Goal: Task Accomplishment & Management: Manage account settings

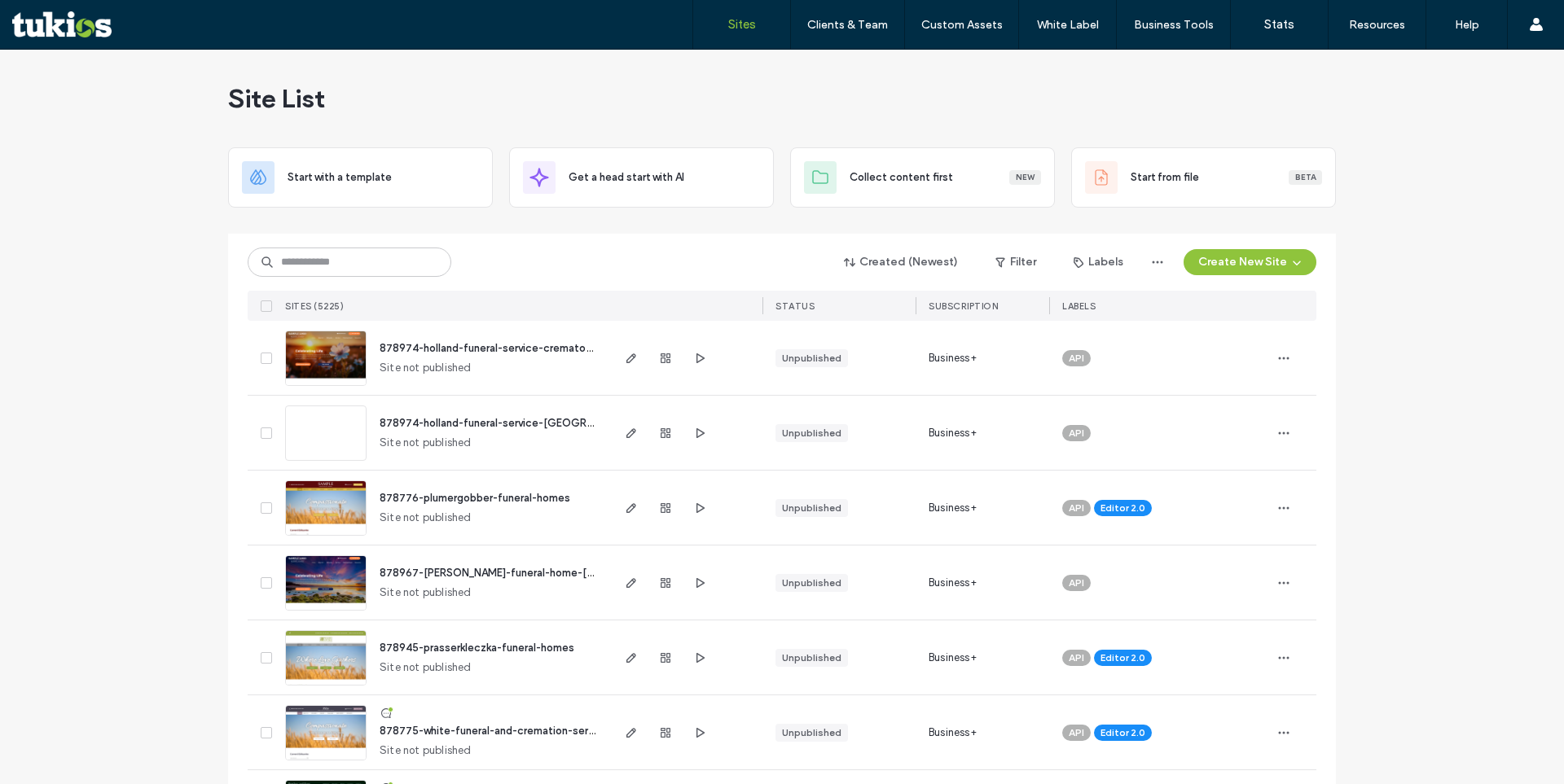
click at [655, 228] on div at bounding box center [782, 227] width 1108 height 13
click at [702, 85] on div "Site List" at bounding box center [782, 98] width 1108 height 98
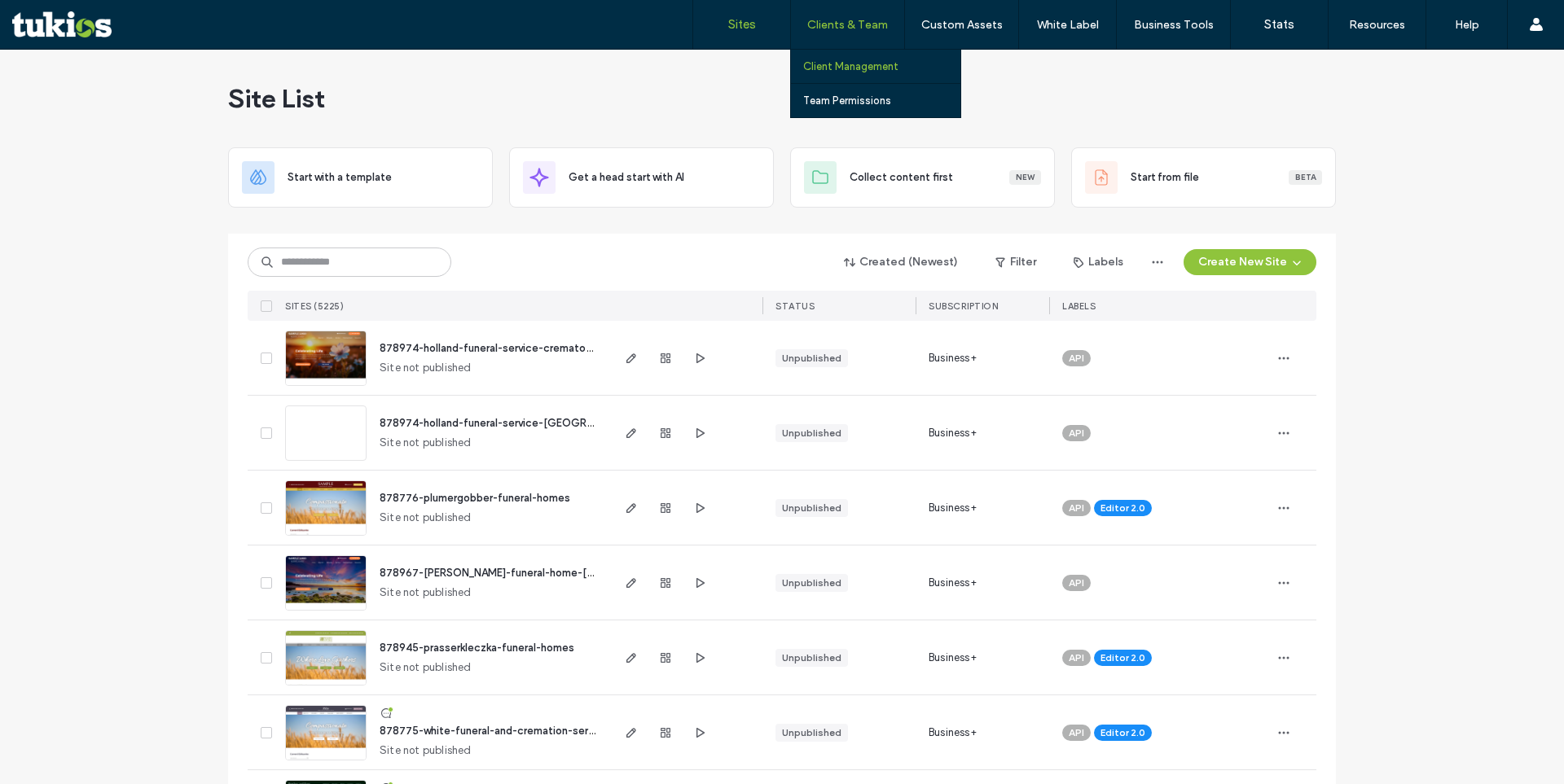
click at [841, 65] on label "Client Management" at bounding box center [851, 66] width 95 height 13
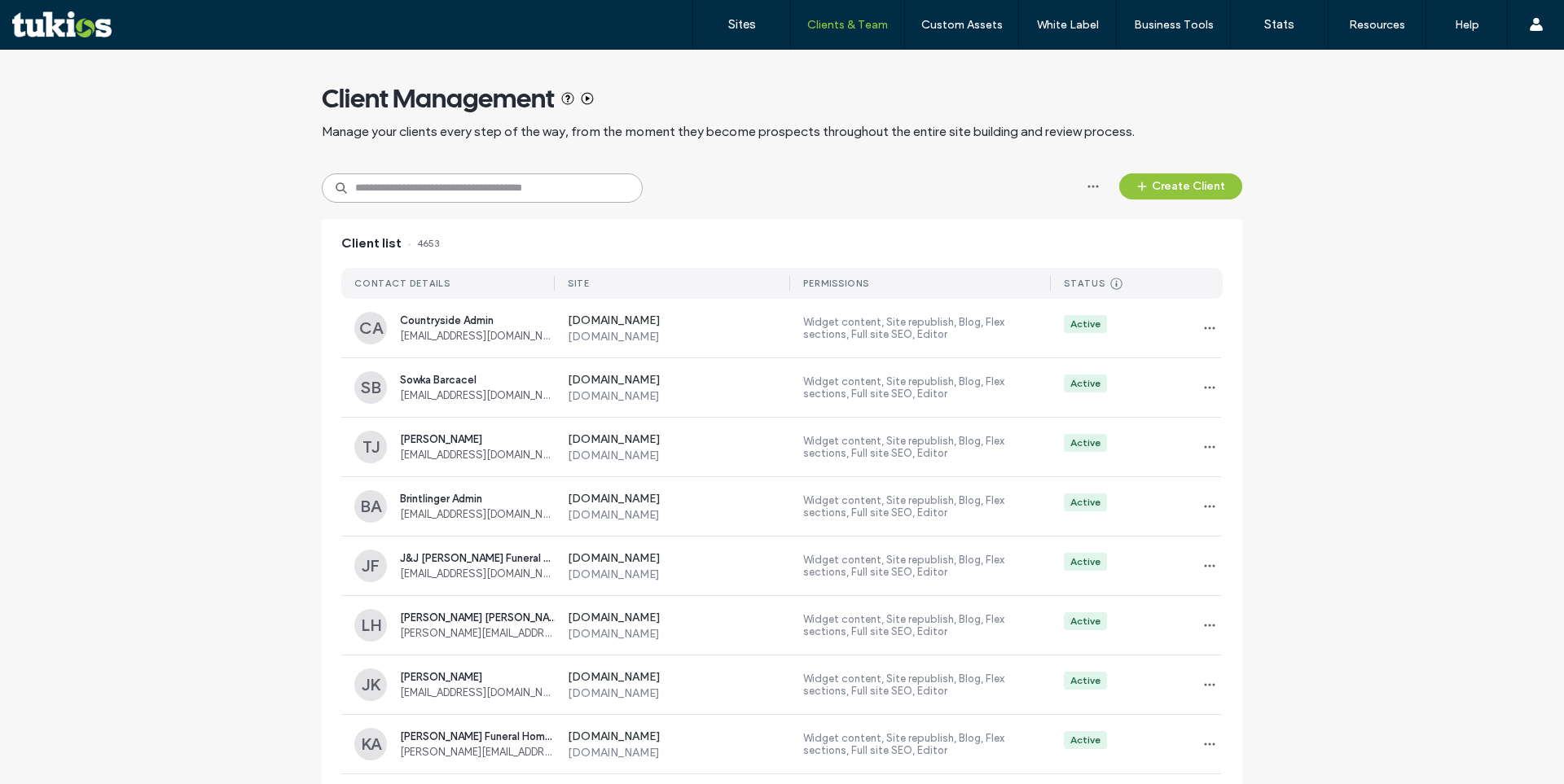
click at [460, 191] on input at bounding box center [482, 188] width 321 height 29
paste input "**********"
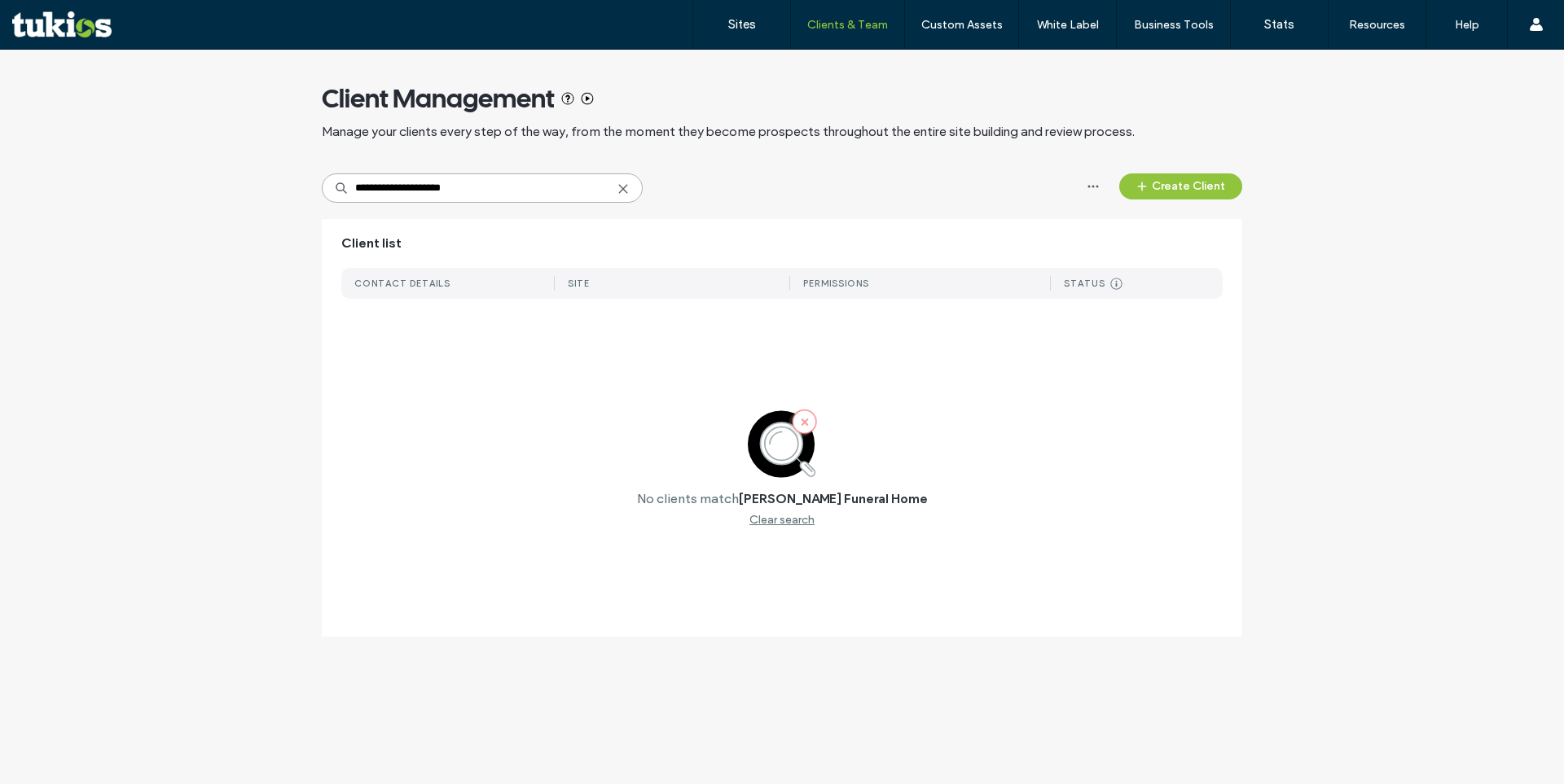
type input "**********"
click at [622, 186] on icon at bounding box center [624, 189] width 13 height 13
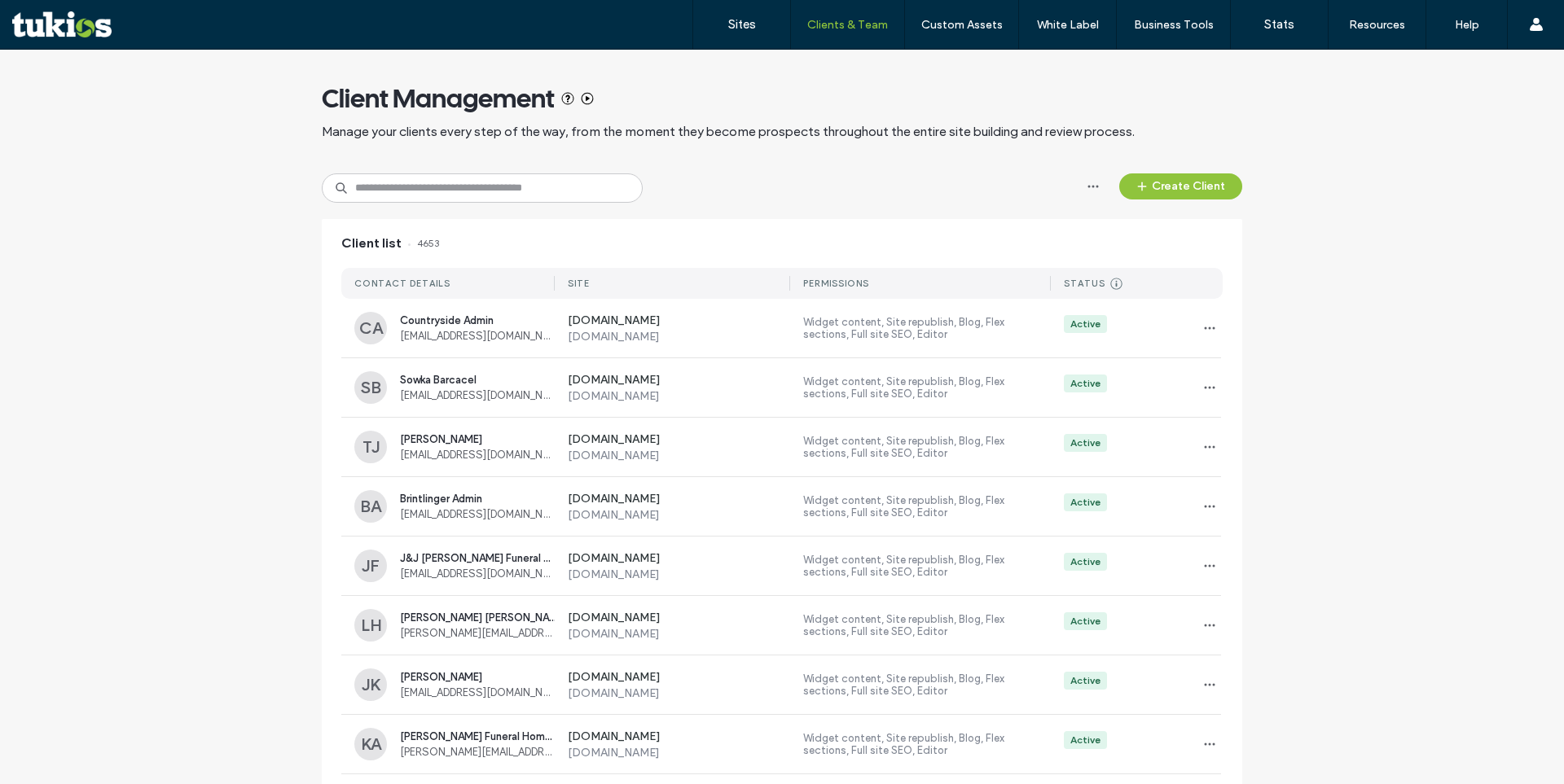
click at [629, 150] on div "Client Management Manage your clients every step of the way, from the moment th…" at bounding box center [782, 111] width 920 height 124
click at [728, 19] on label "Sites" at bounding box center [741, 24] width 28 height 15
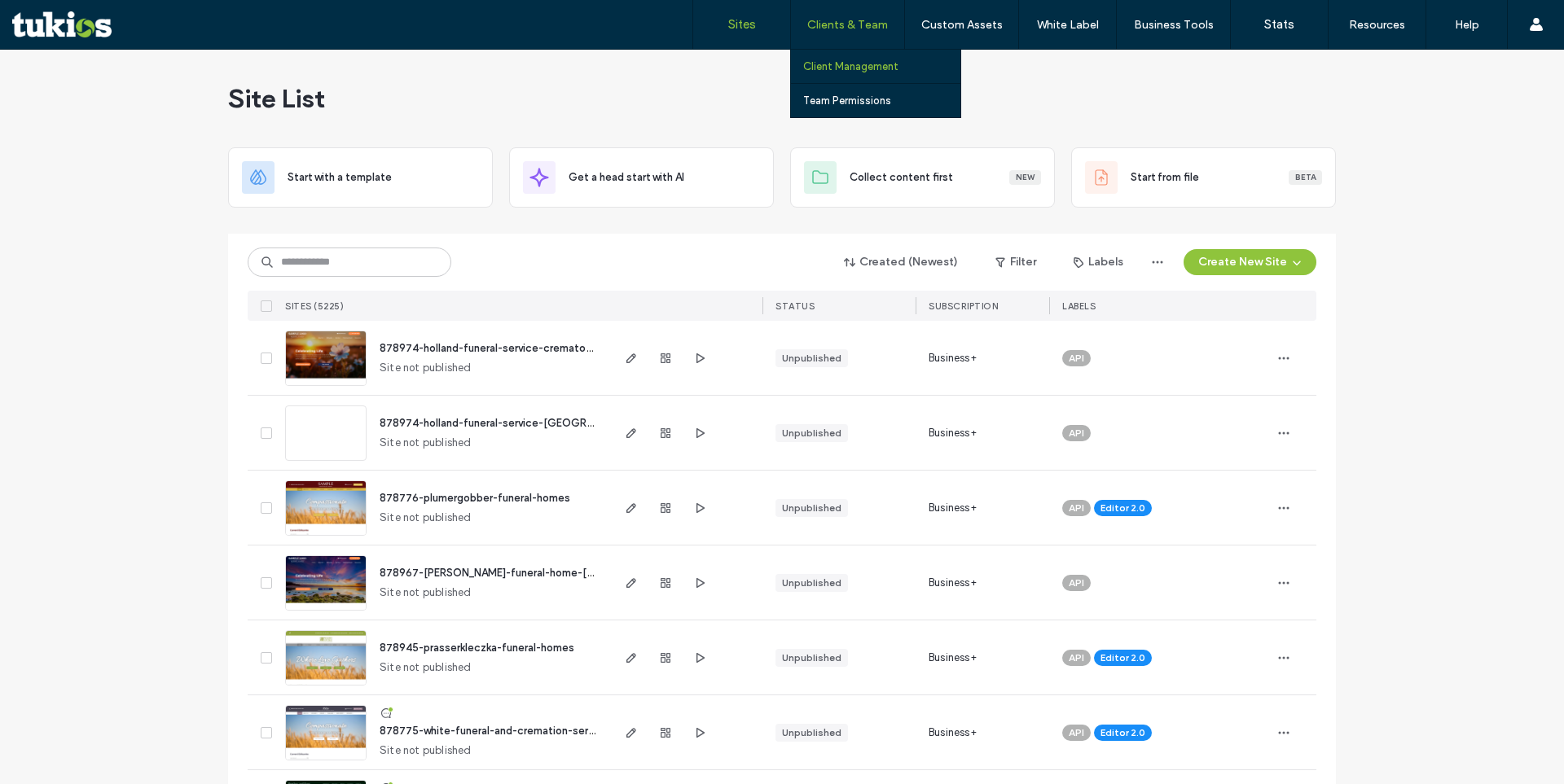
click at [851, 68] on label "Client Management" at bounding box center [851, 66] width 95 height 13
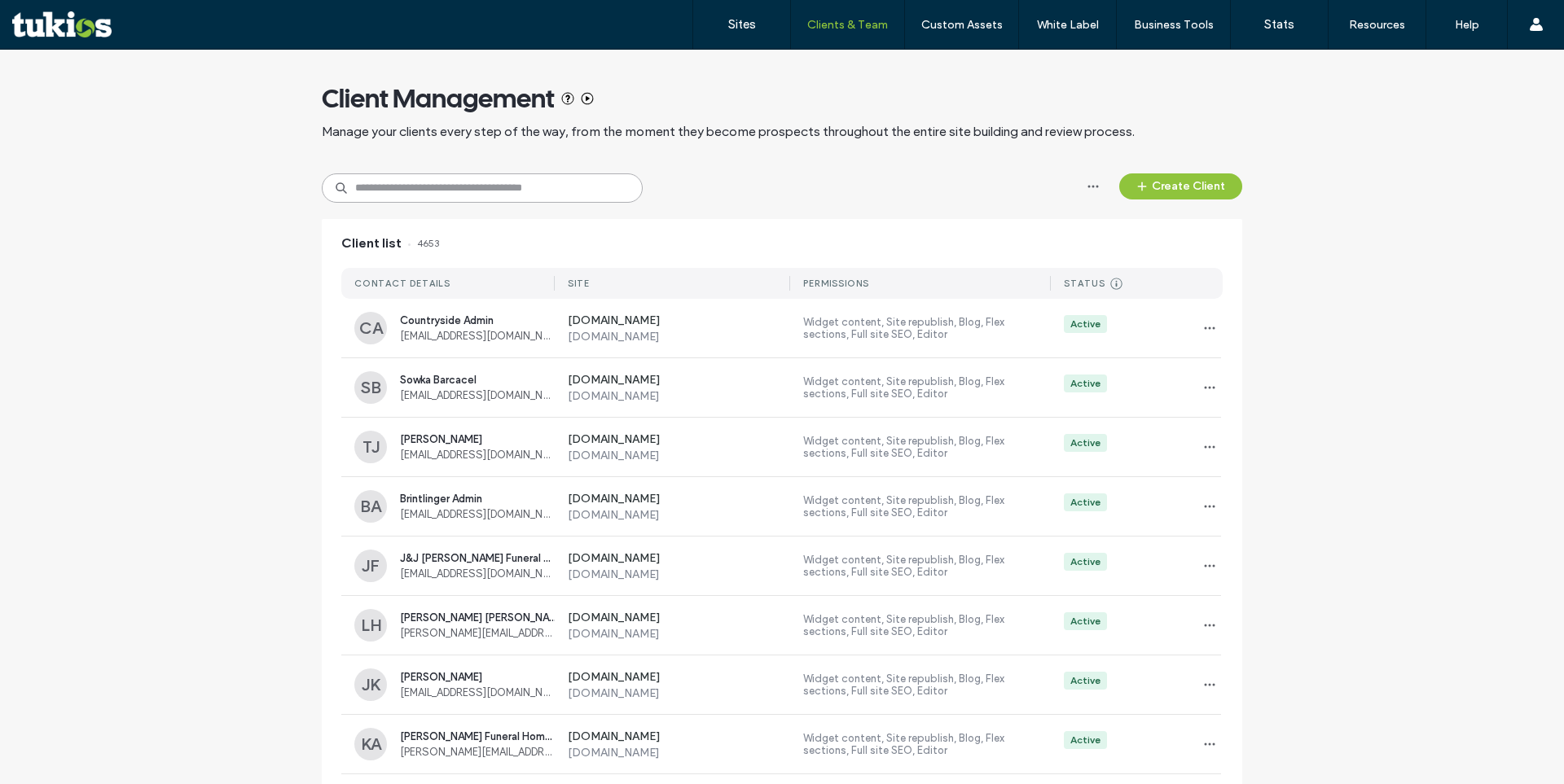
click at [423, 183] on input at bounding box center [482, 188] width 321 height 29
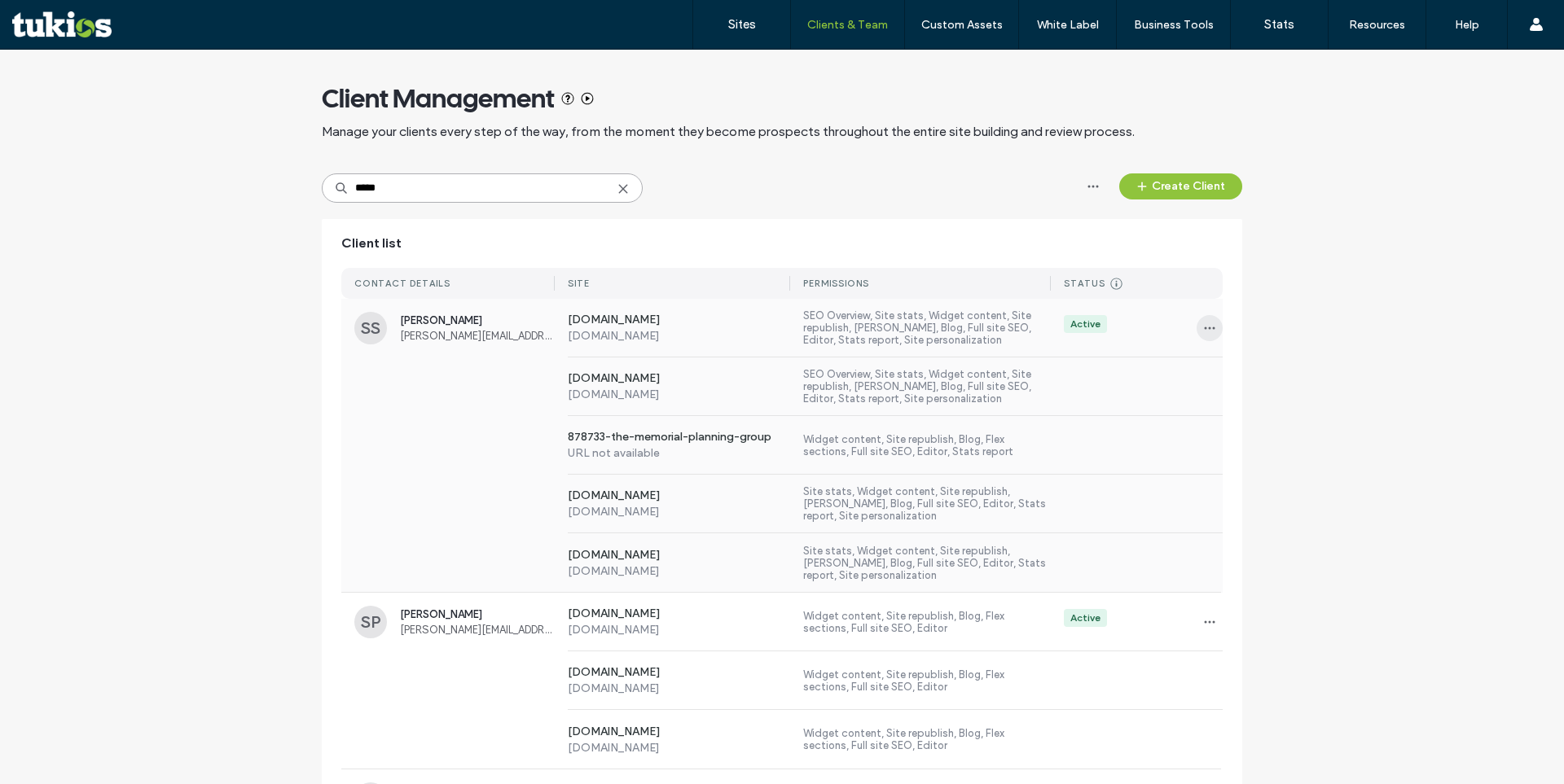
type input "*****"
click at [1203, 334] on icon "button" at bounding box center [1210, 328] width 13 height 13
click at [1215, 364] on span at bounding box center [1214, 370] width 19 height 18
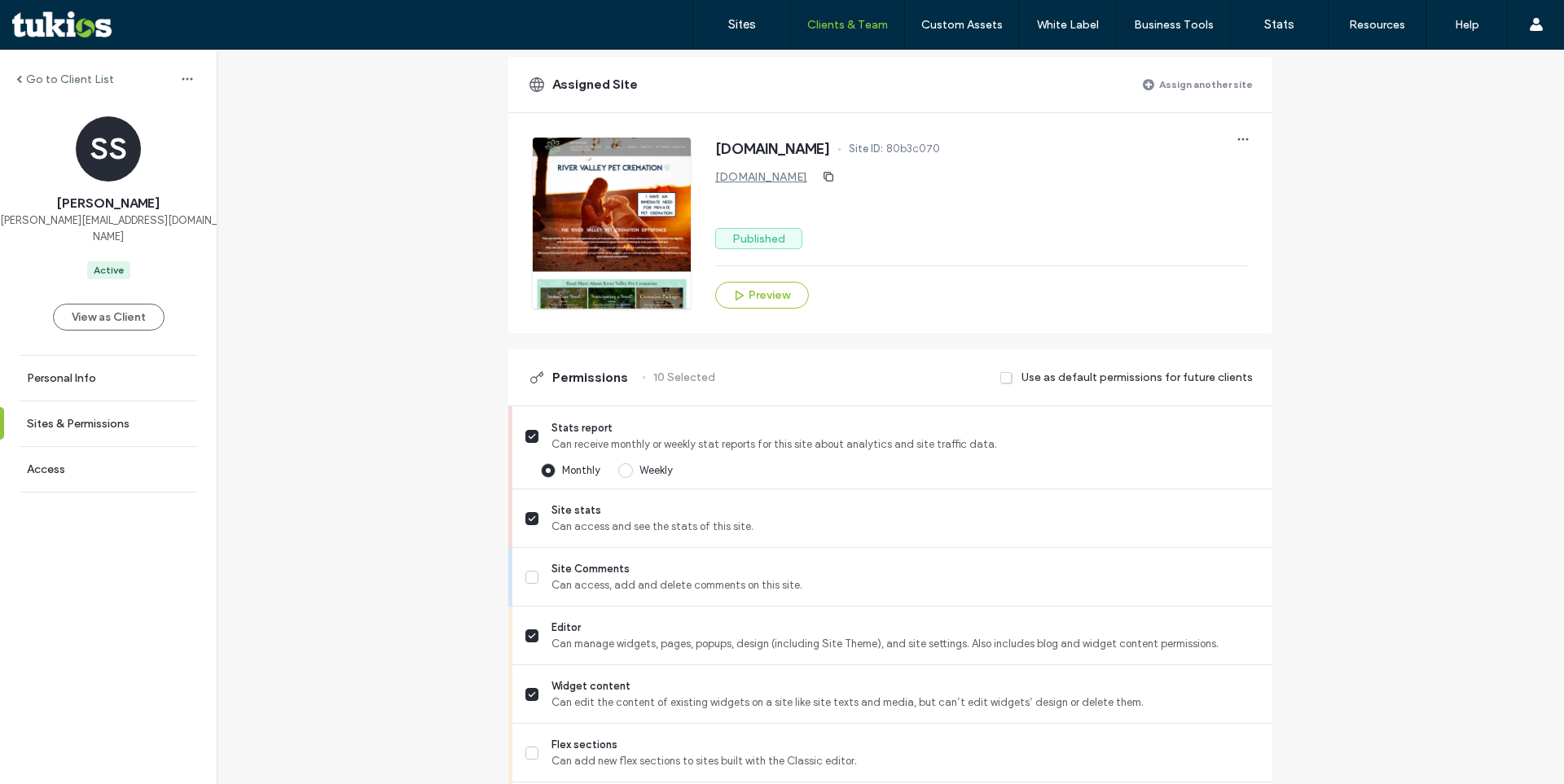
scroll to position [217, 0]
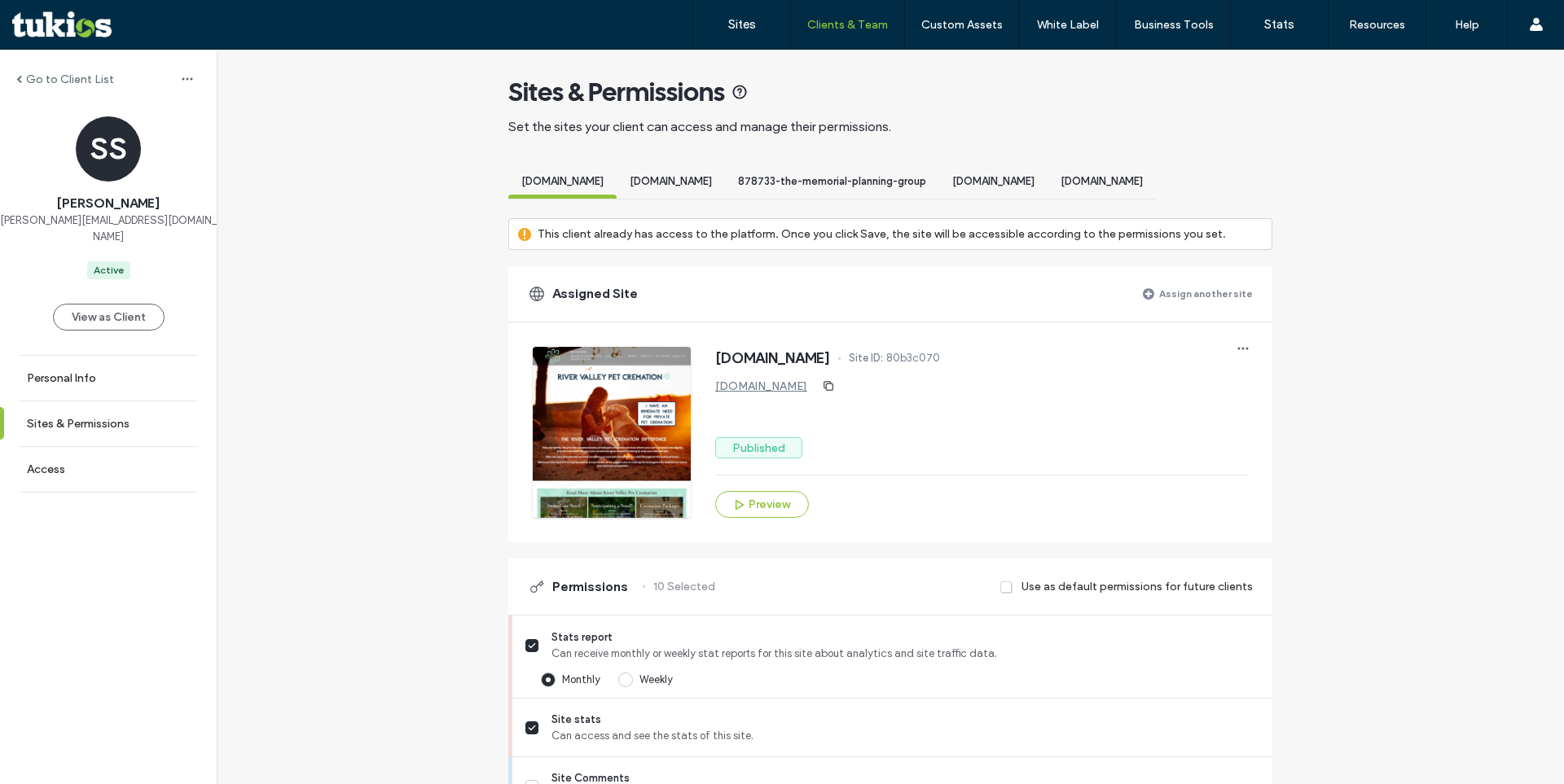
scroll to position [0, 0]
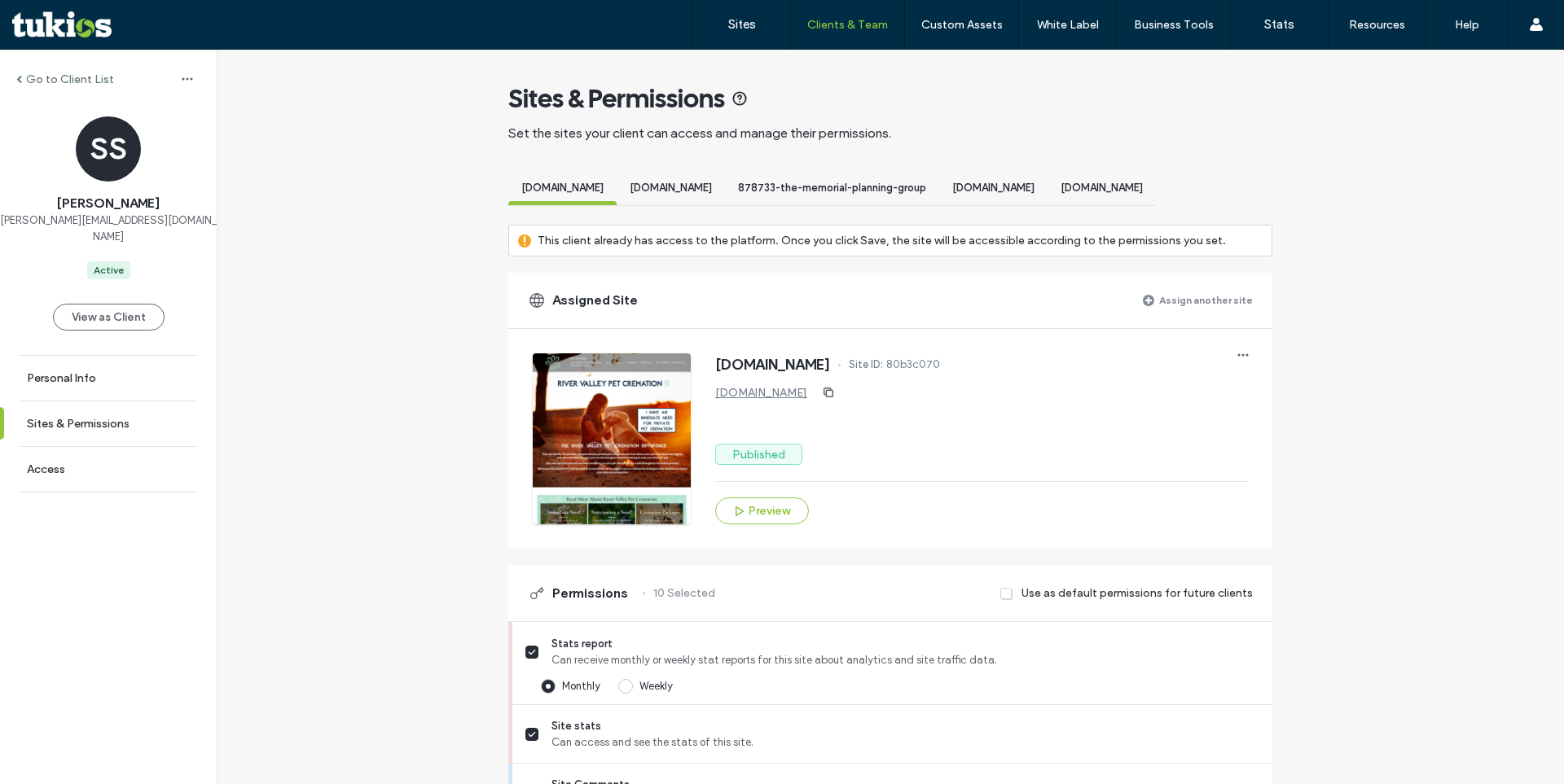
click at [711, 185] on span "[DOMAIN_NAME]" at bounding box center [670, 187] width 82 height 13
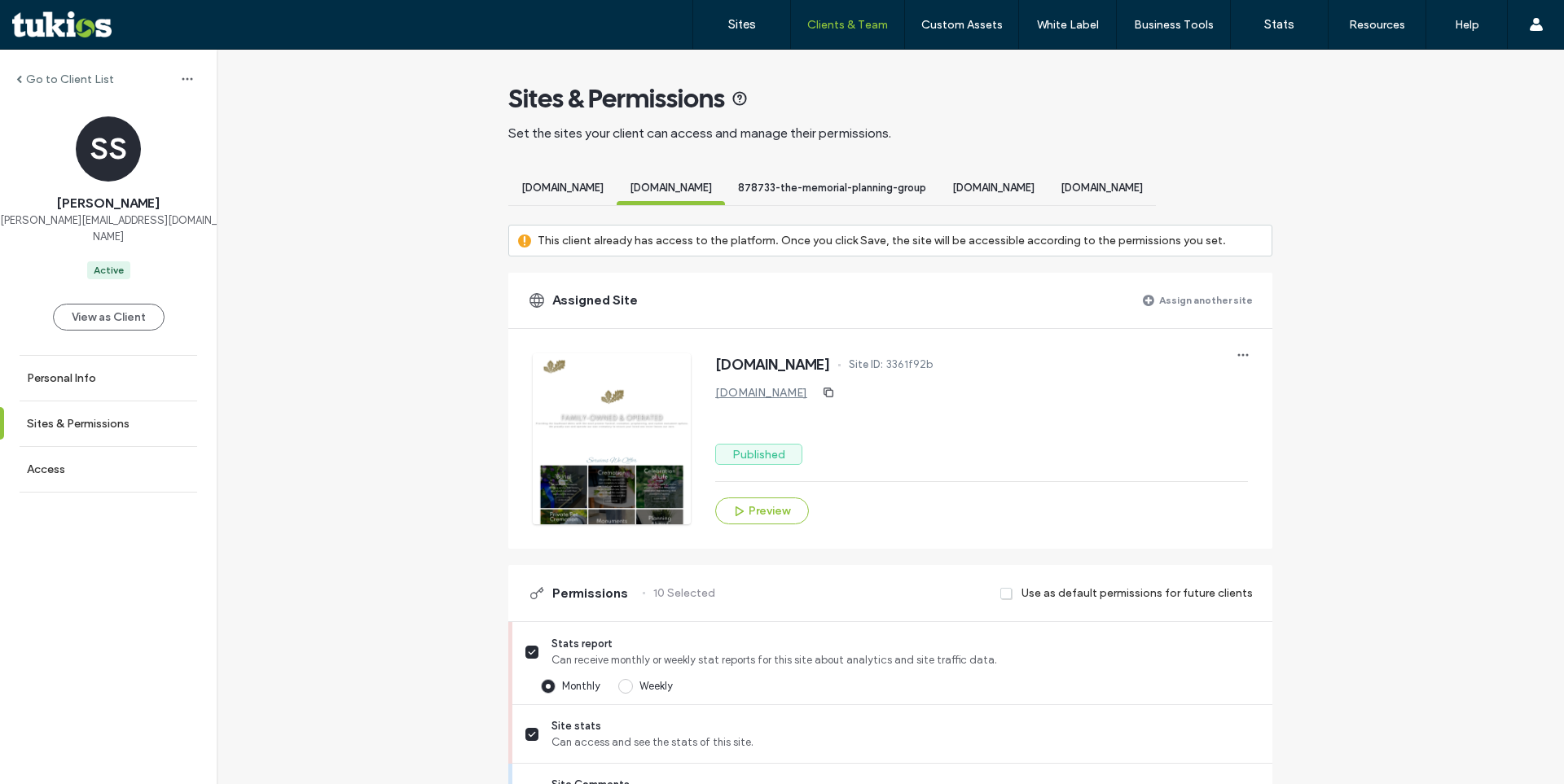
click at [860, 186] on span "878733-the-memorial-planning-group" at bounding box center [832, 187] width 188 height 13
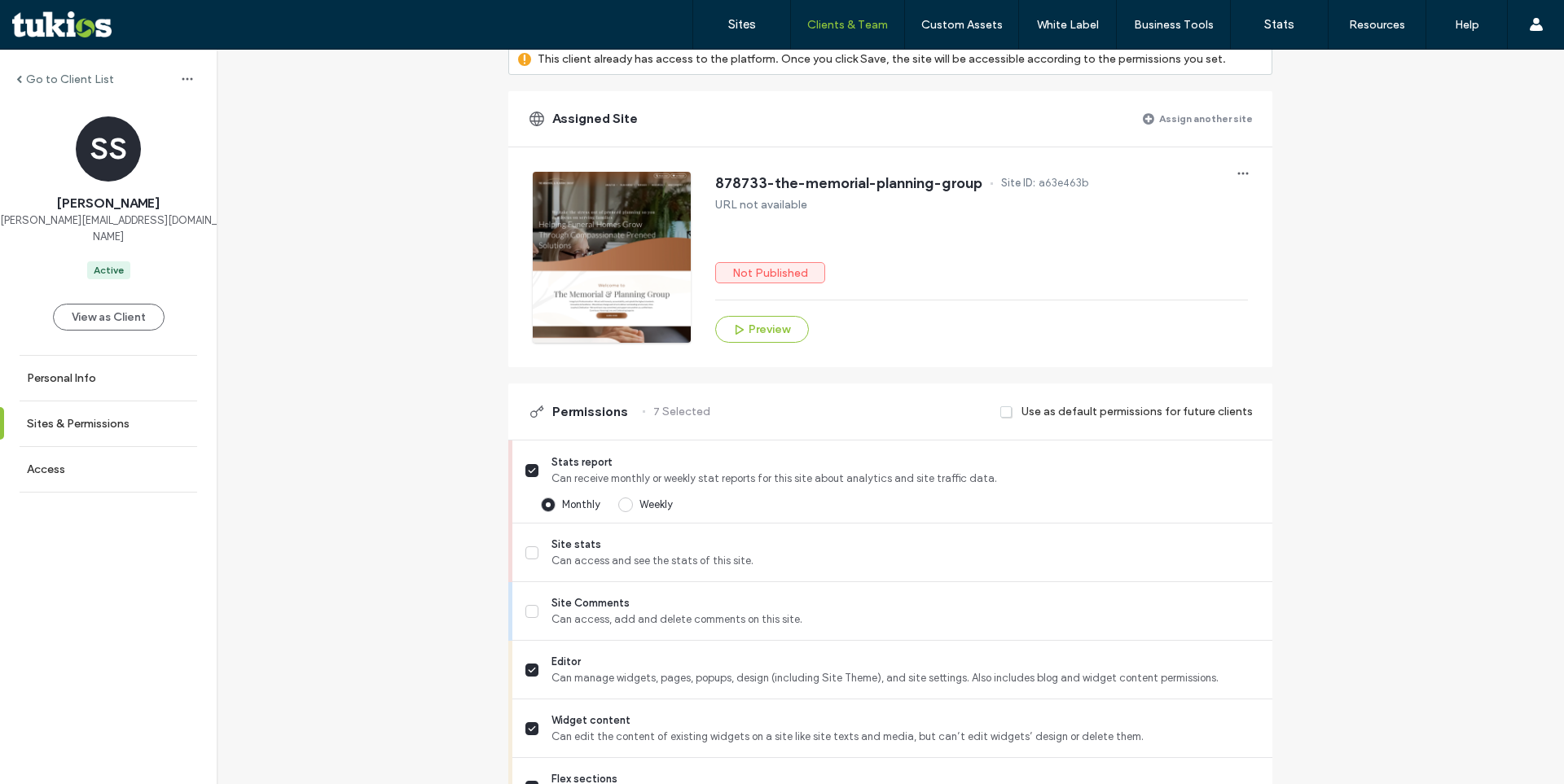
scroll to position [217, 0]
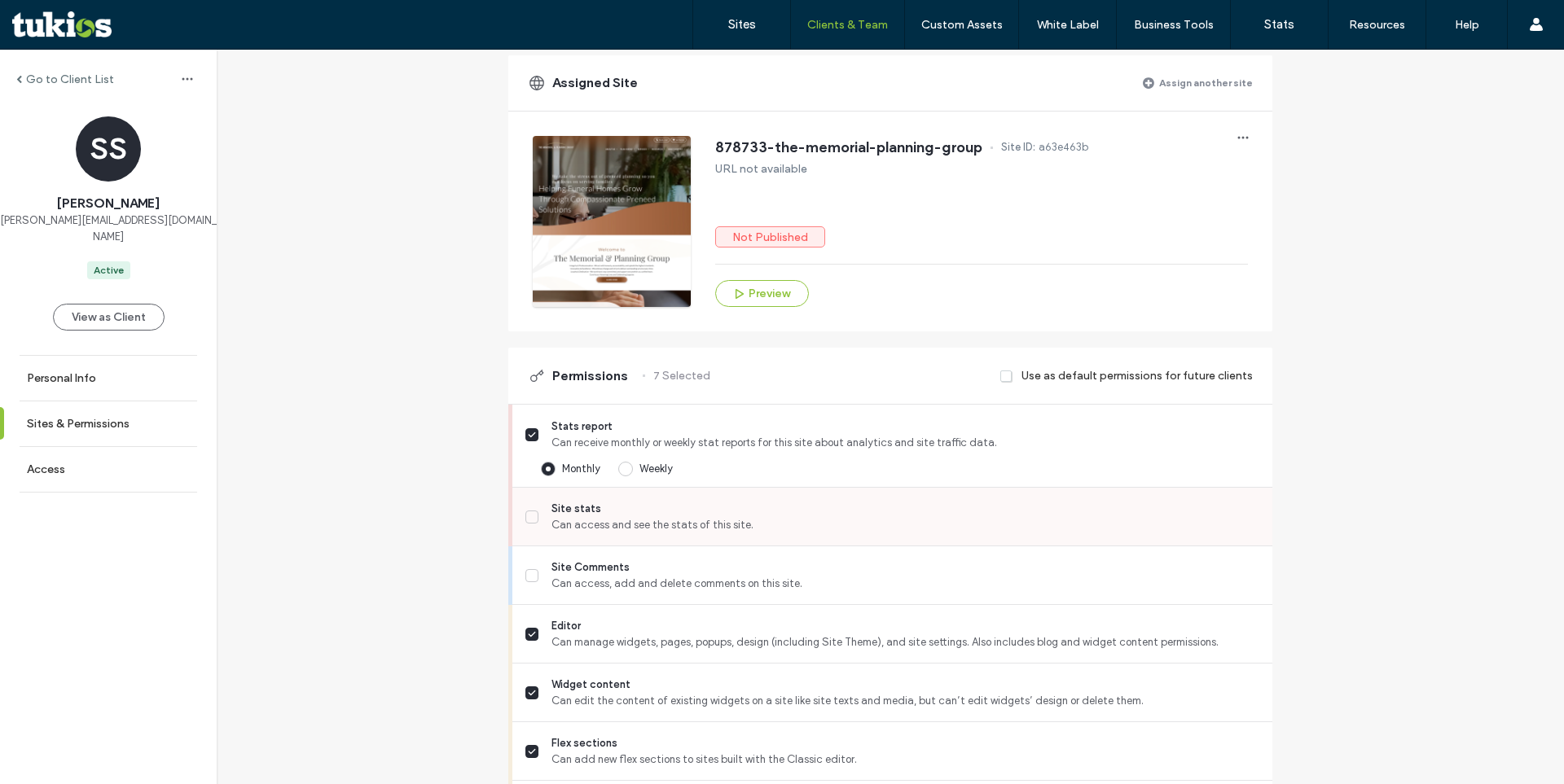
click at [572, 533] on span "Can access and see the stats of this site." at bounding box center [905, 525] width 708 height 16
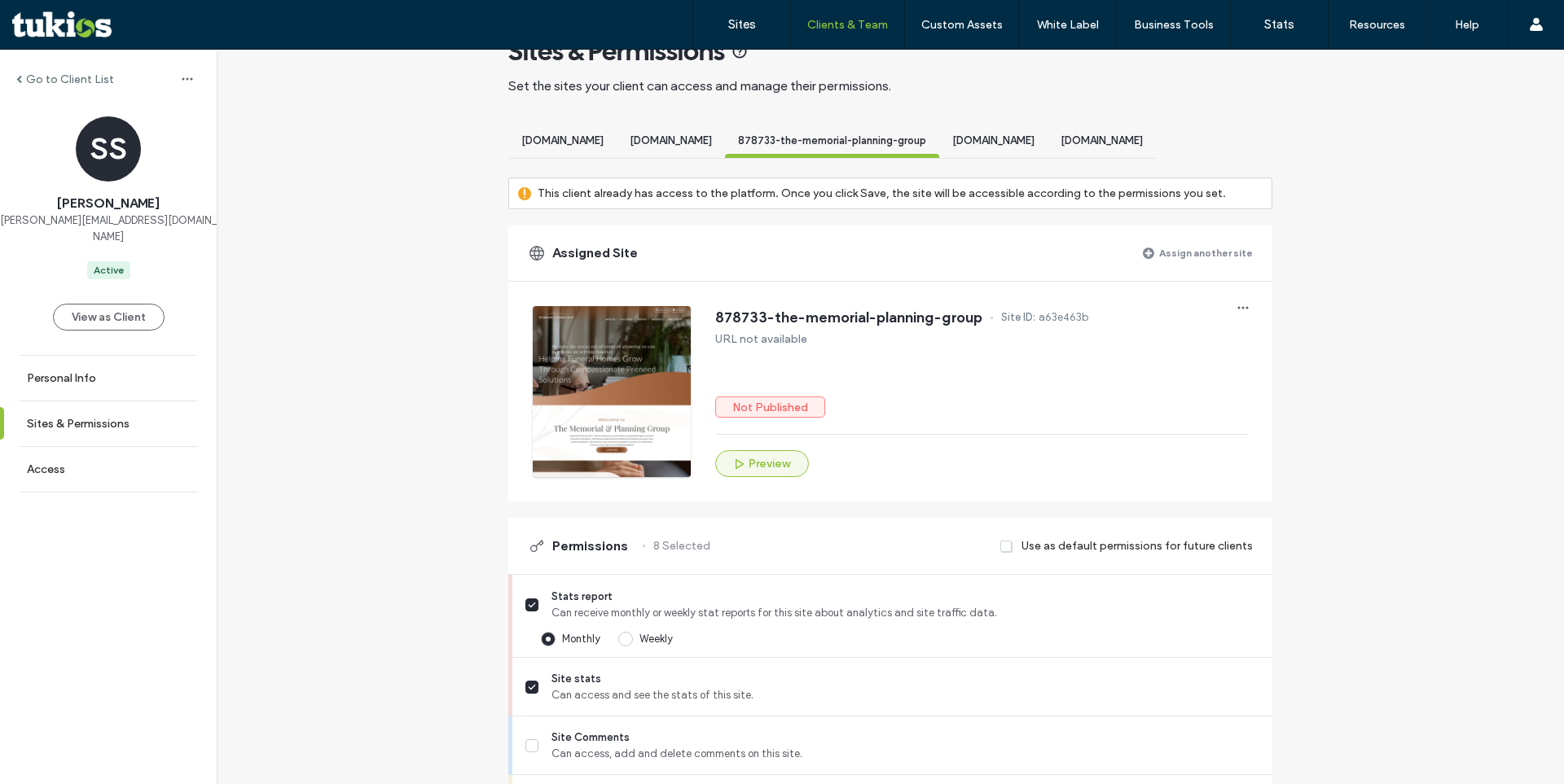
scroll to position [0, 0]
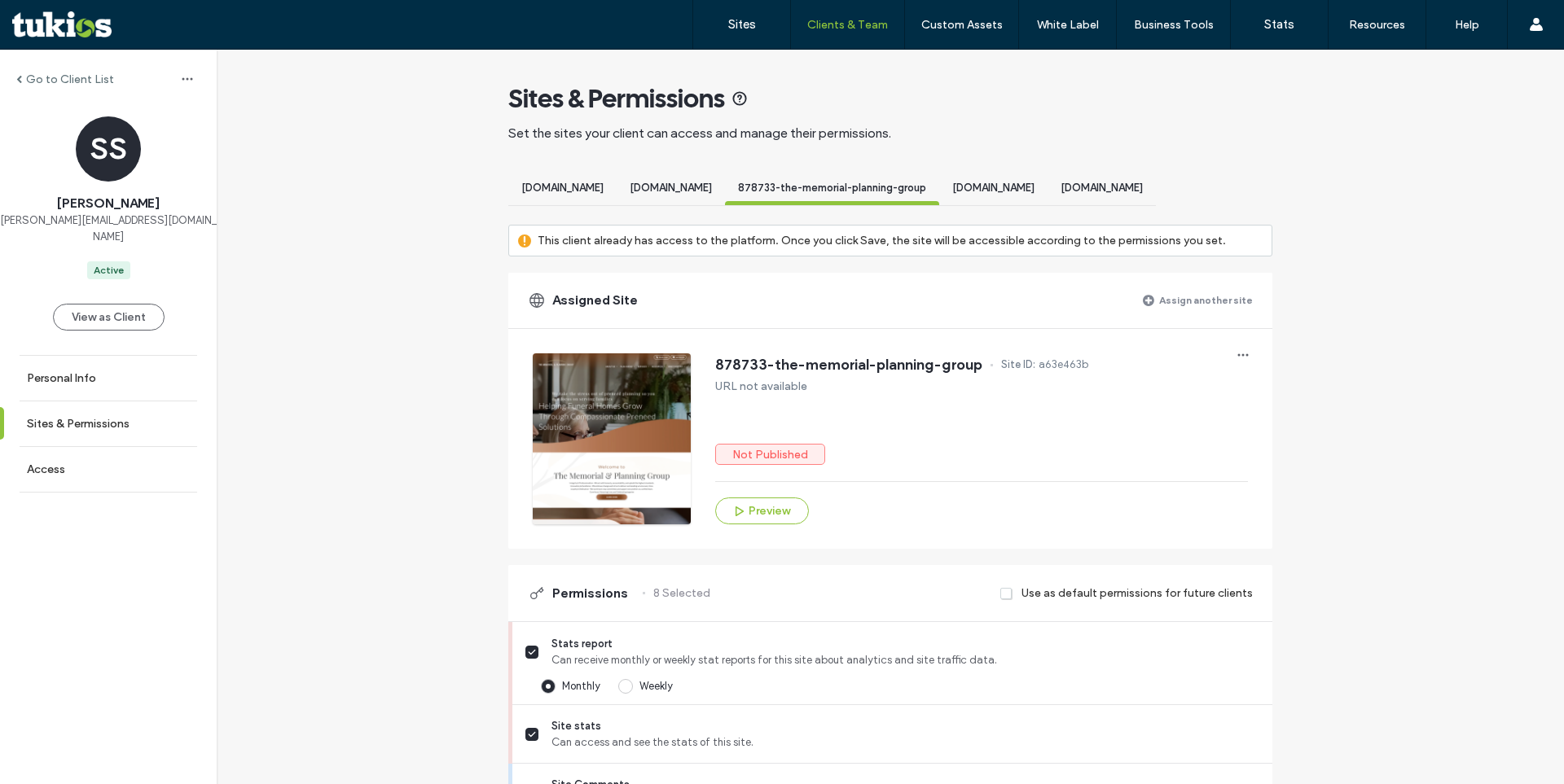
click at [1035, 186] on span "[DOMAIN_NAME]" at bounding box center [993, 187] width 82 height 13
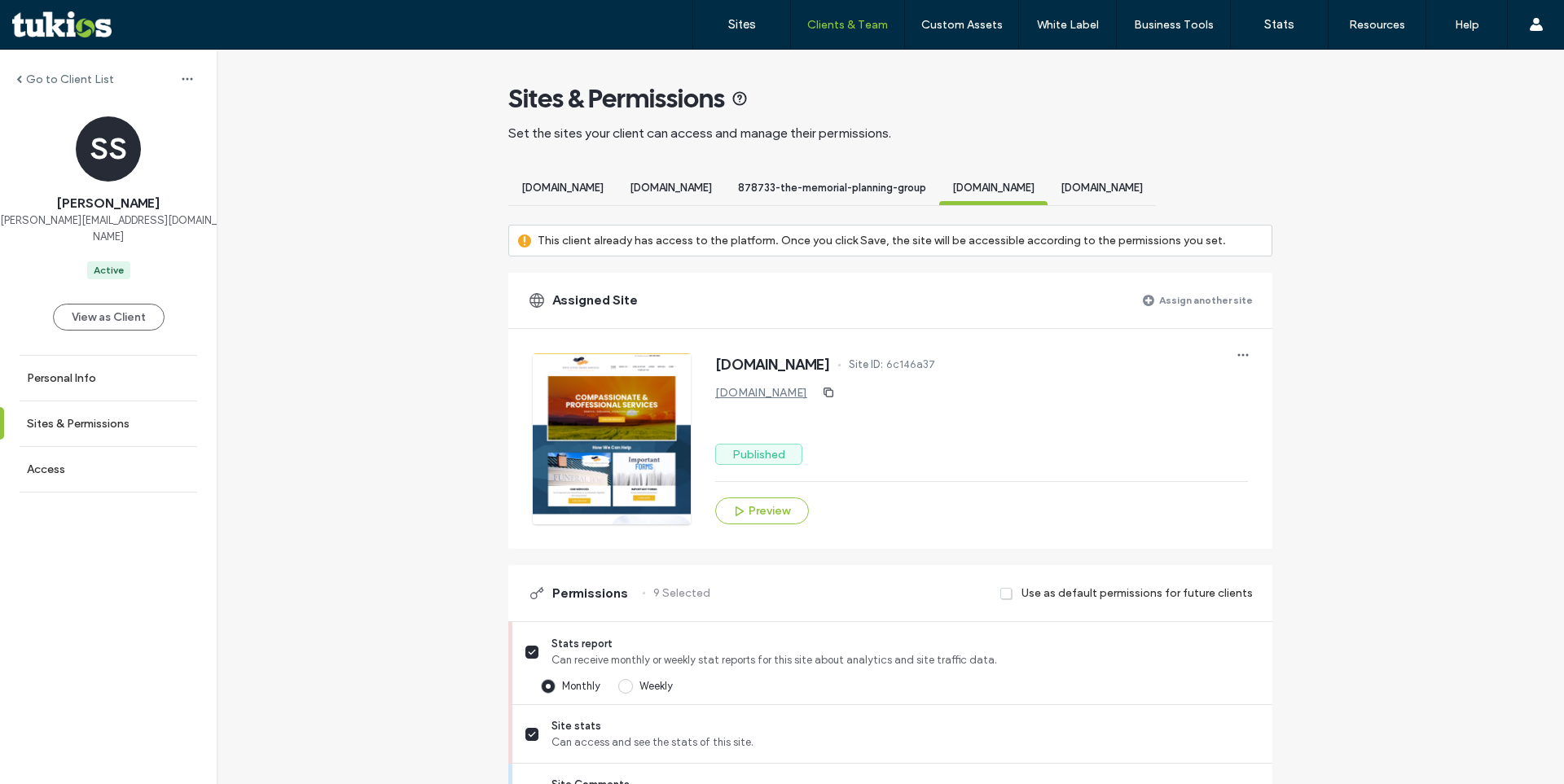
click at [1156, 196] on div "[DOMAIN_NAME]" at bounding box center [1102, 191] width 109 height 30
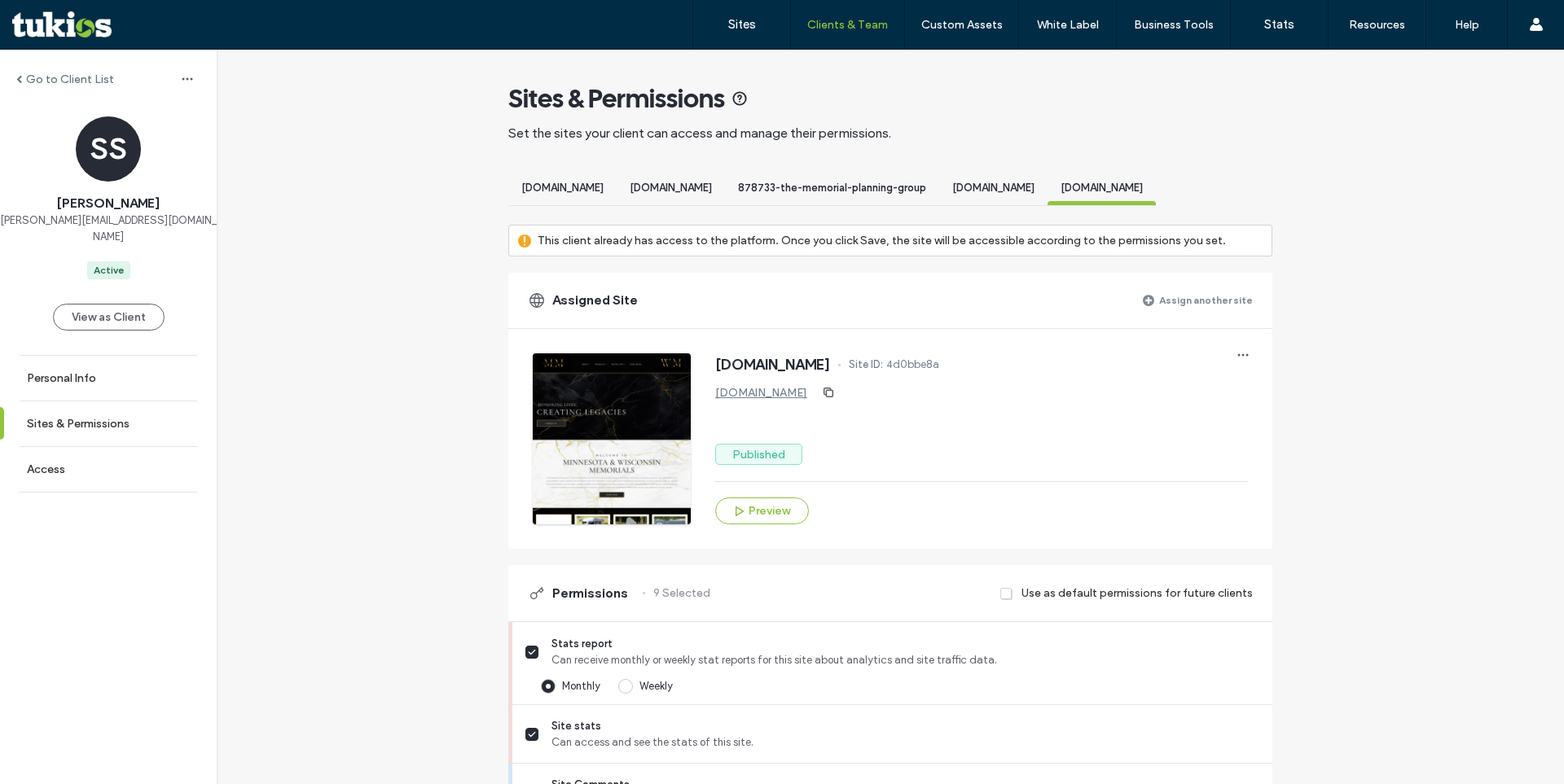
scroll to position [0, 85]
click at [952, 188] on span "[DOMAIN_NAME]" at bounding box center [993, 187] width 82 height 13
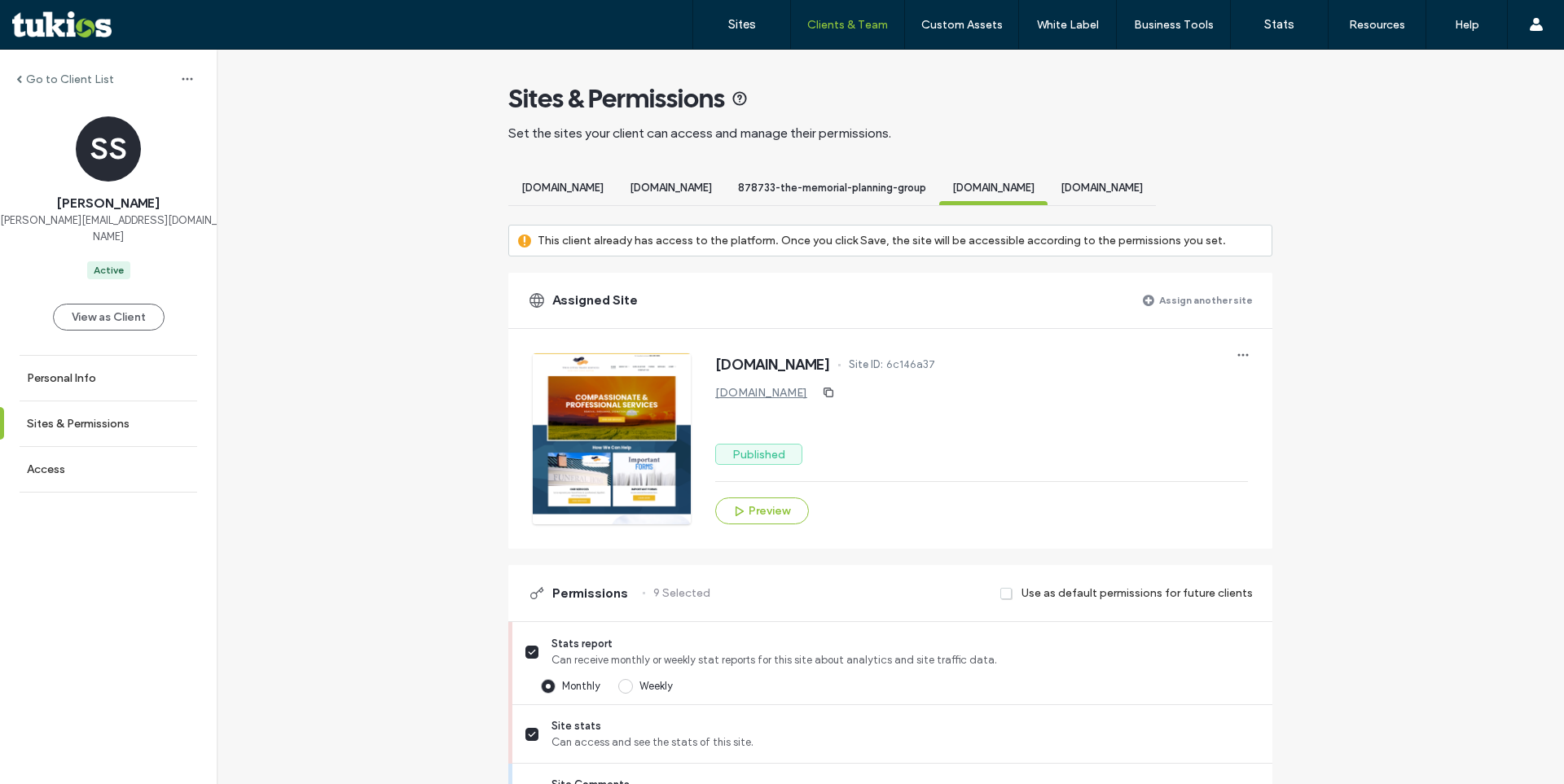
click at [874, 186] on span "878733-the-memorial-planning-group" at bounding box center [832, 187] width 188 height 13
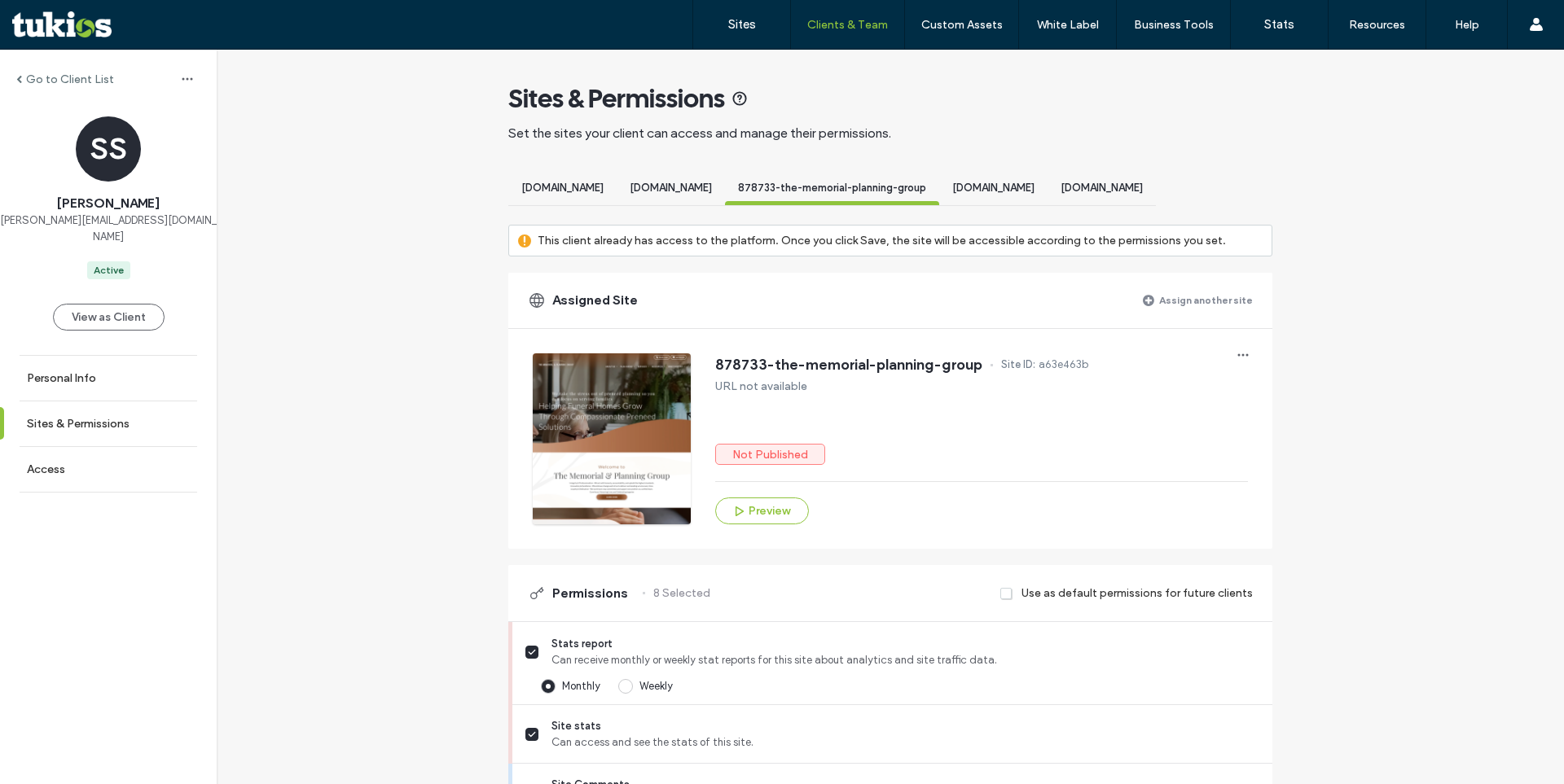
click at [695, 190] on span "[DOMAIN_NAME]" at bounding box center [670, 187] width 82 height 13
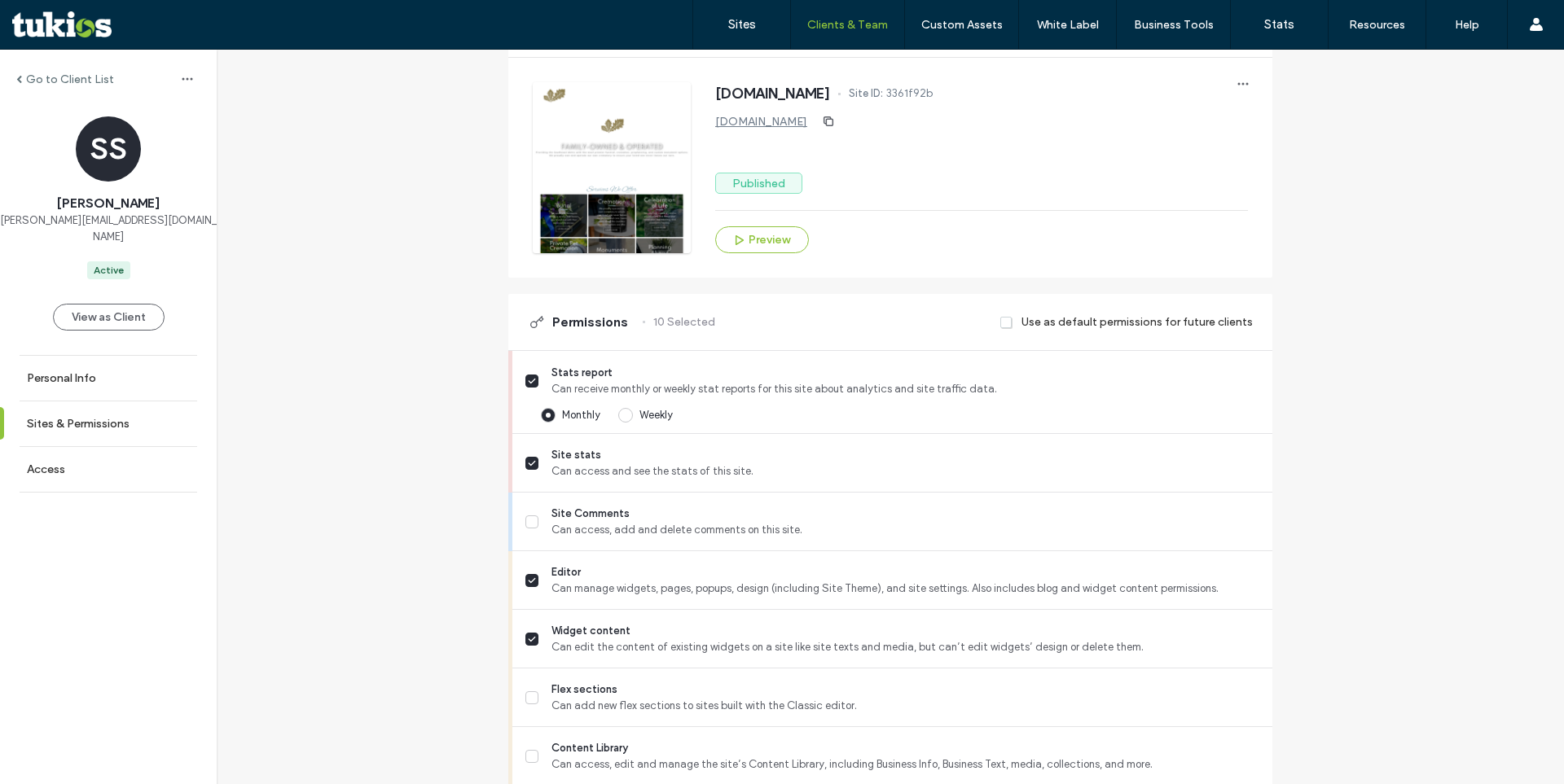
scroll to position [0, 0]
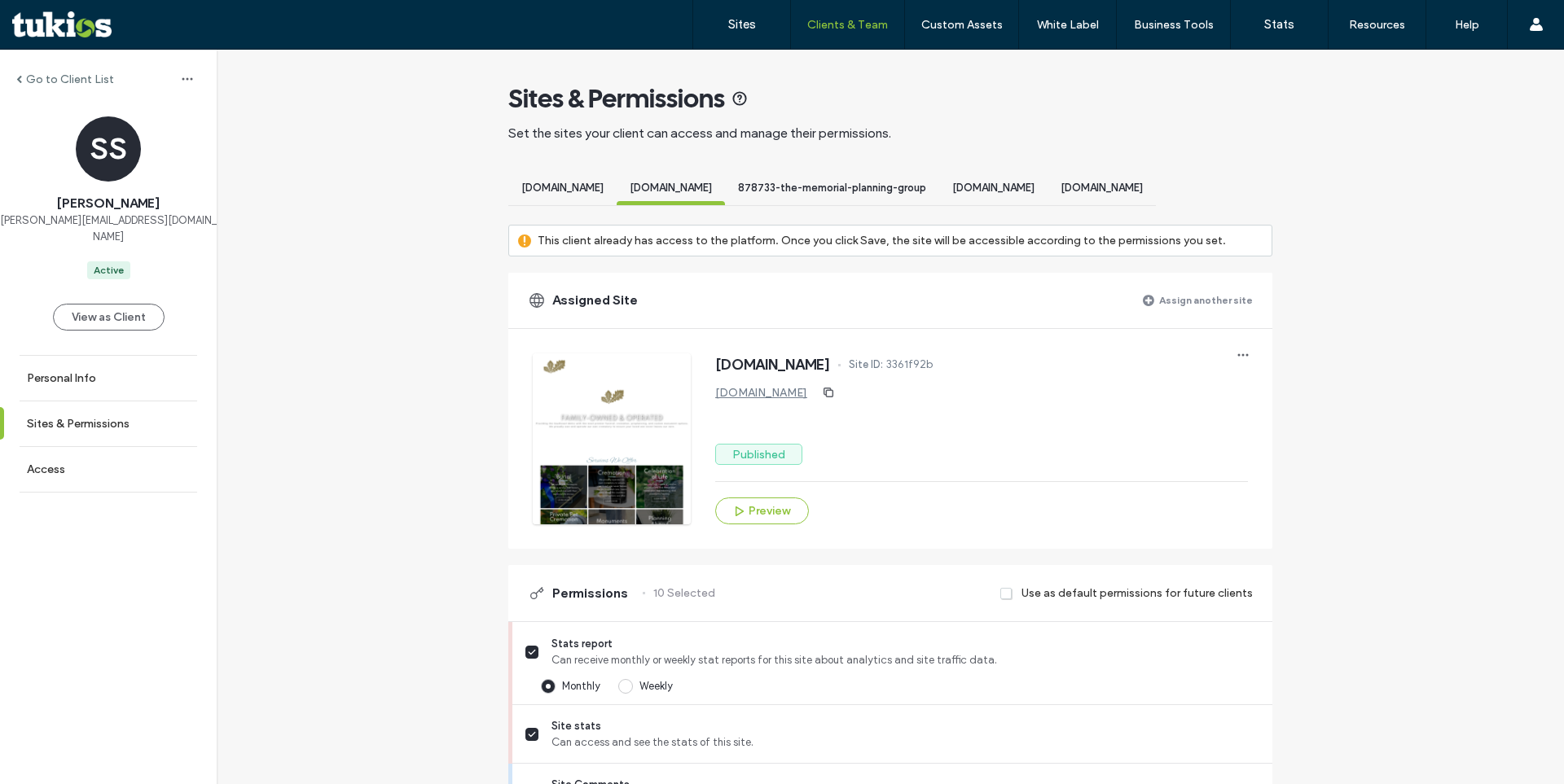
click at [533, 186] on span "[DOMAIN_NAME]" at bounding box center [563, 187] width 82 height 13
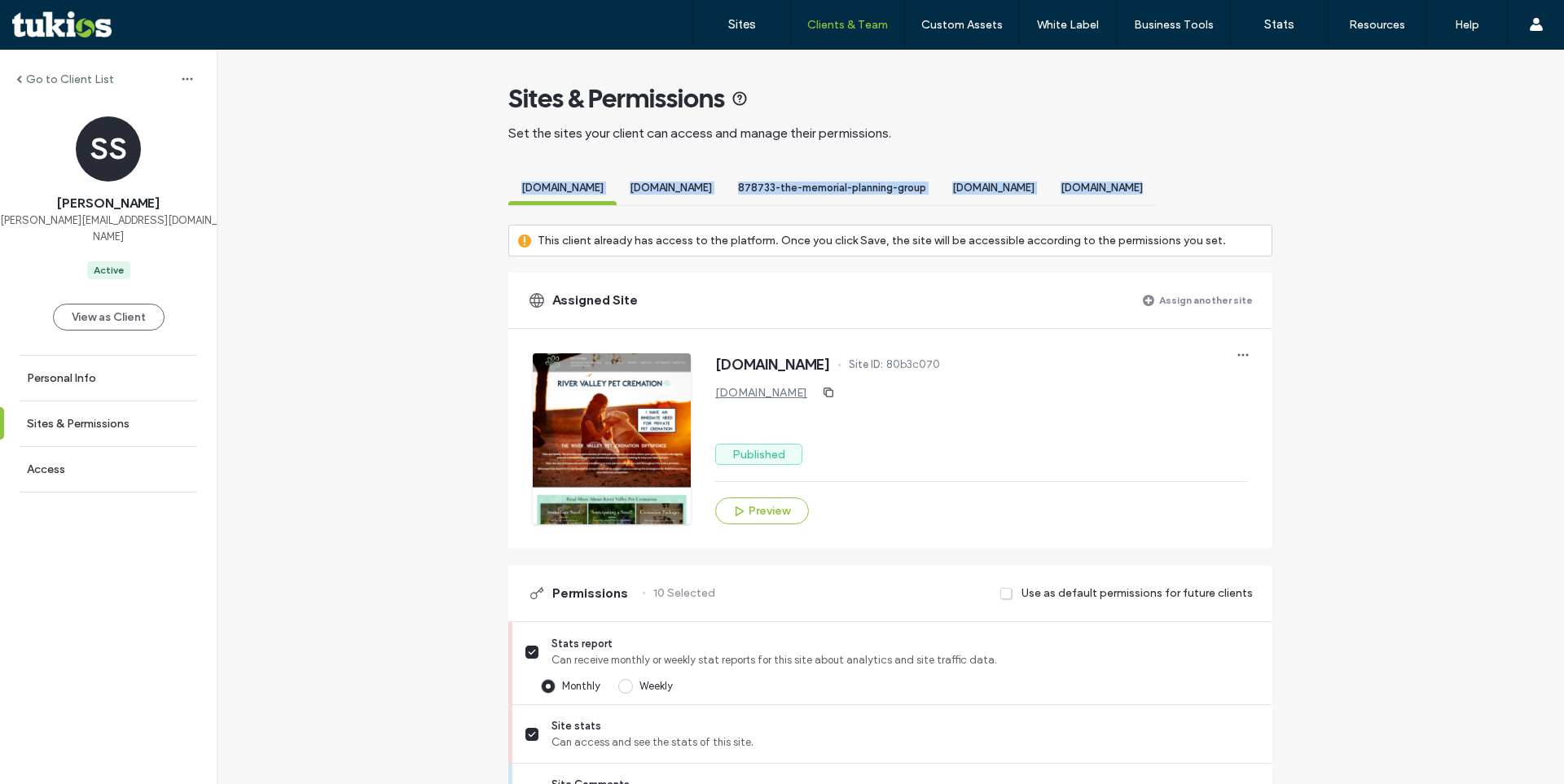
drag, startPoint x: 647, startPoint y: 226, endPoint x: 675, endPoint y: 213, distance: 30.9
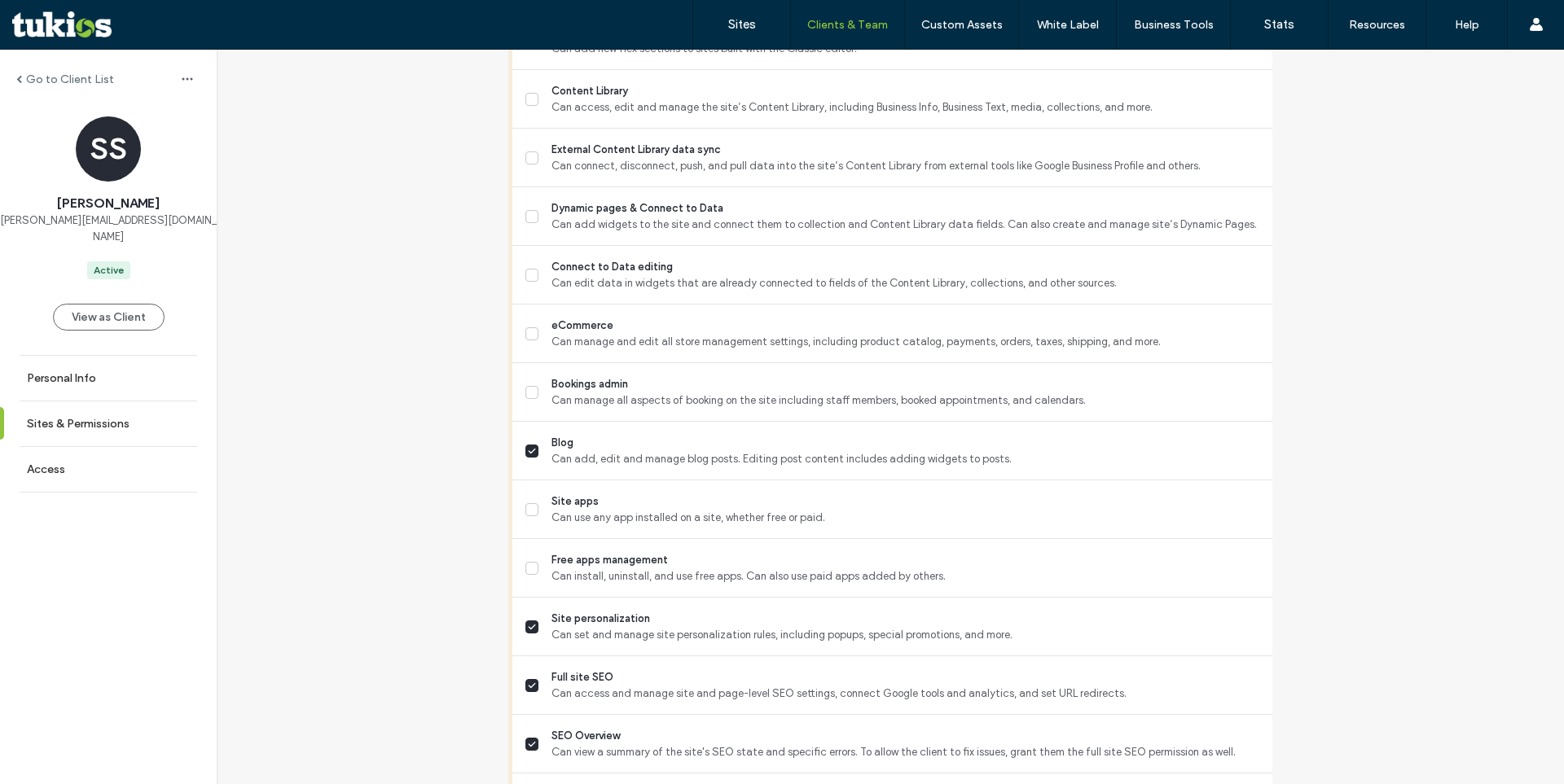
scroll to position [1403, 0]
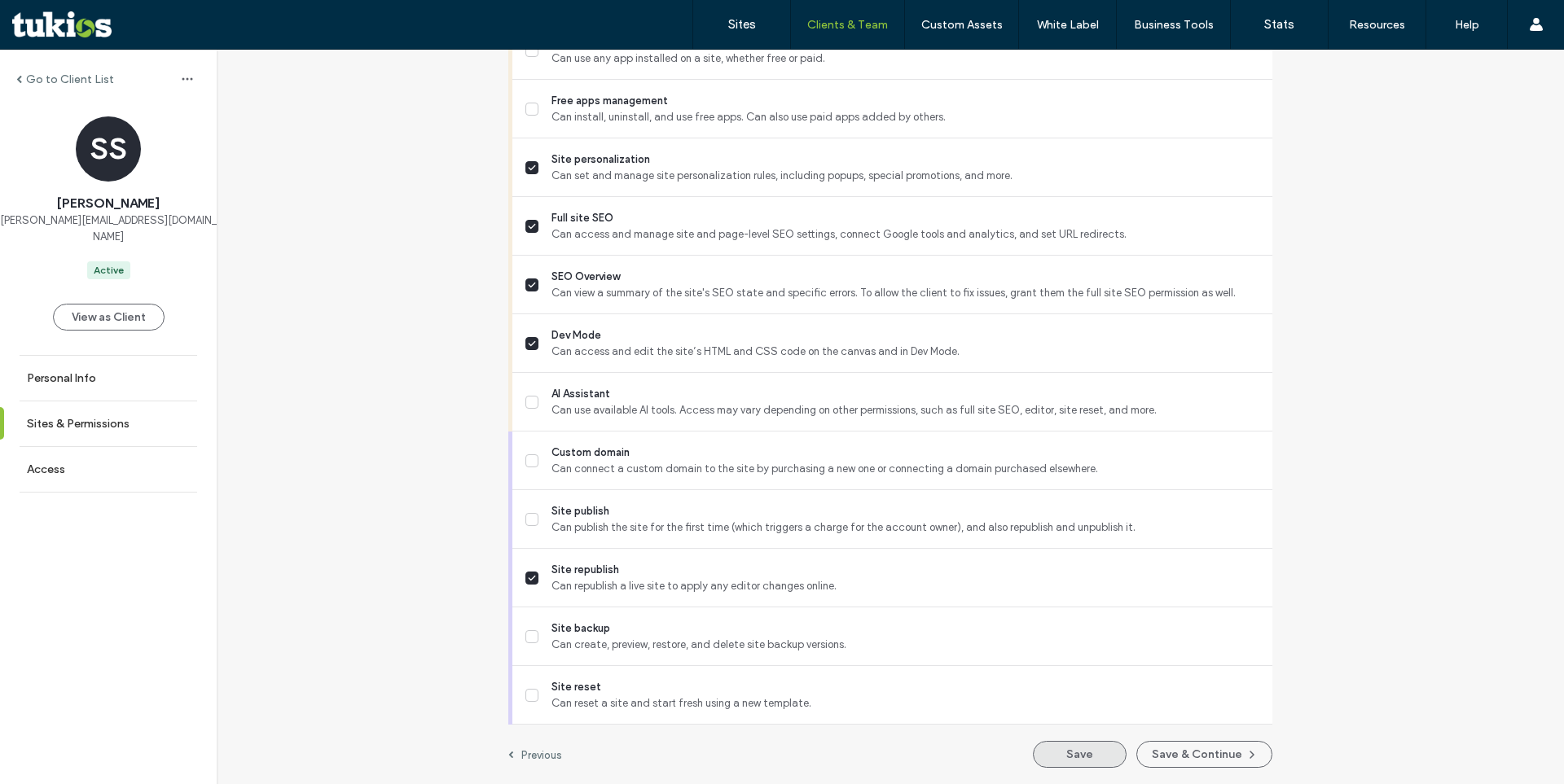
click at [1042, 754] on button "Save" at bounding box center [1080, 755] width 94 height 27
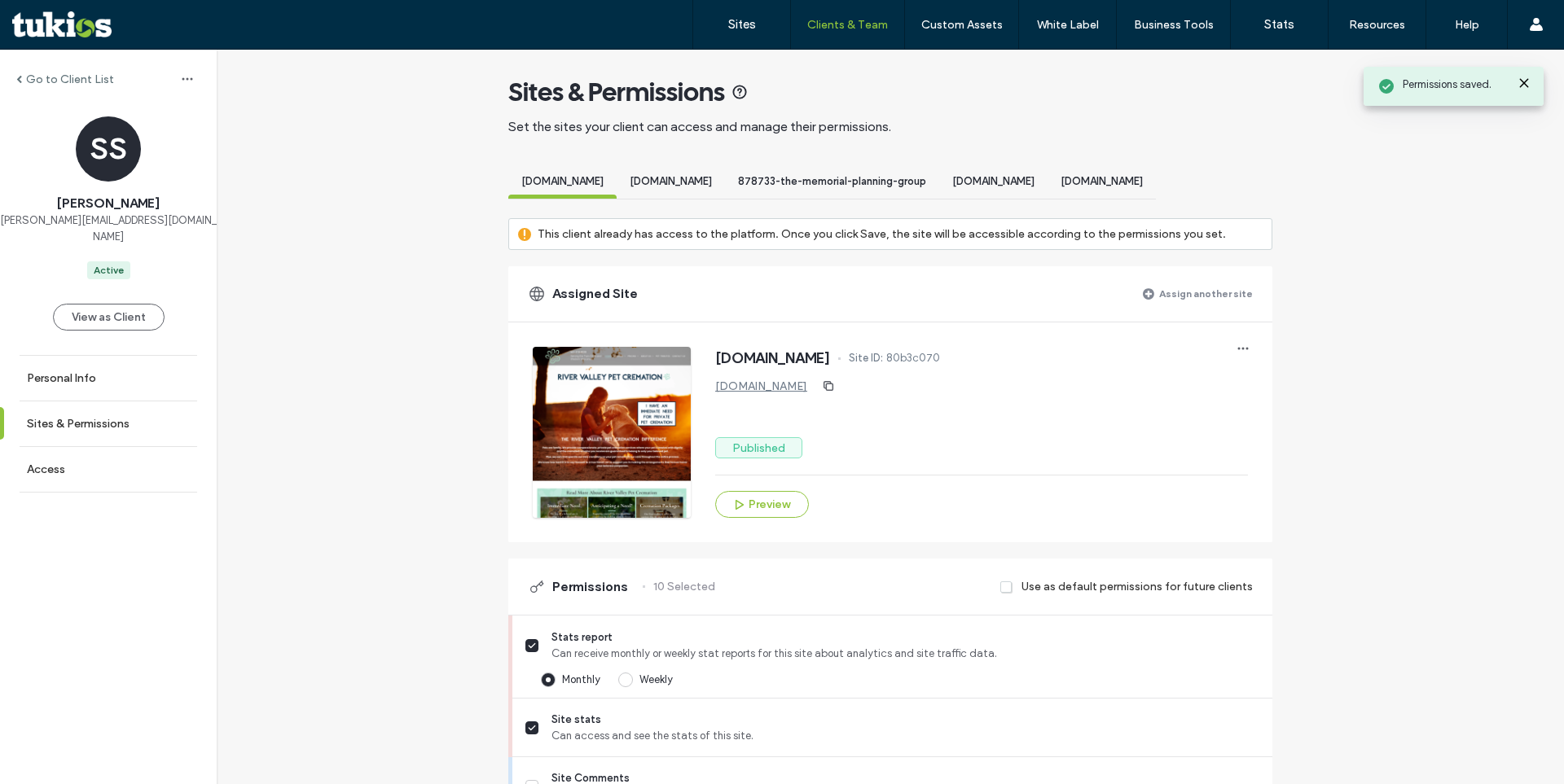
scroll to position [0, 0]
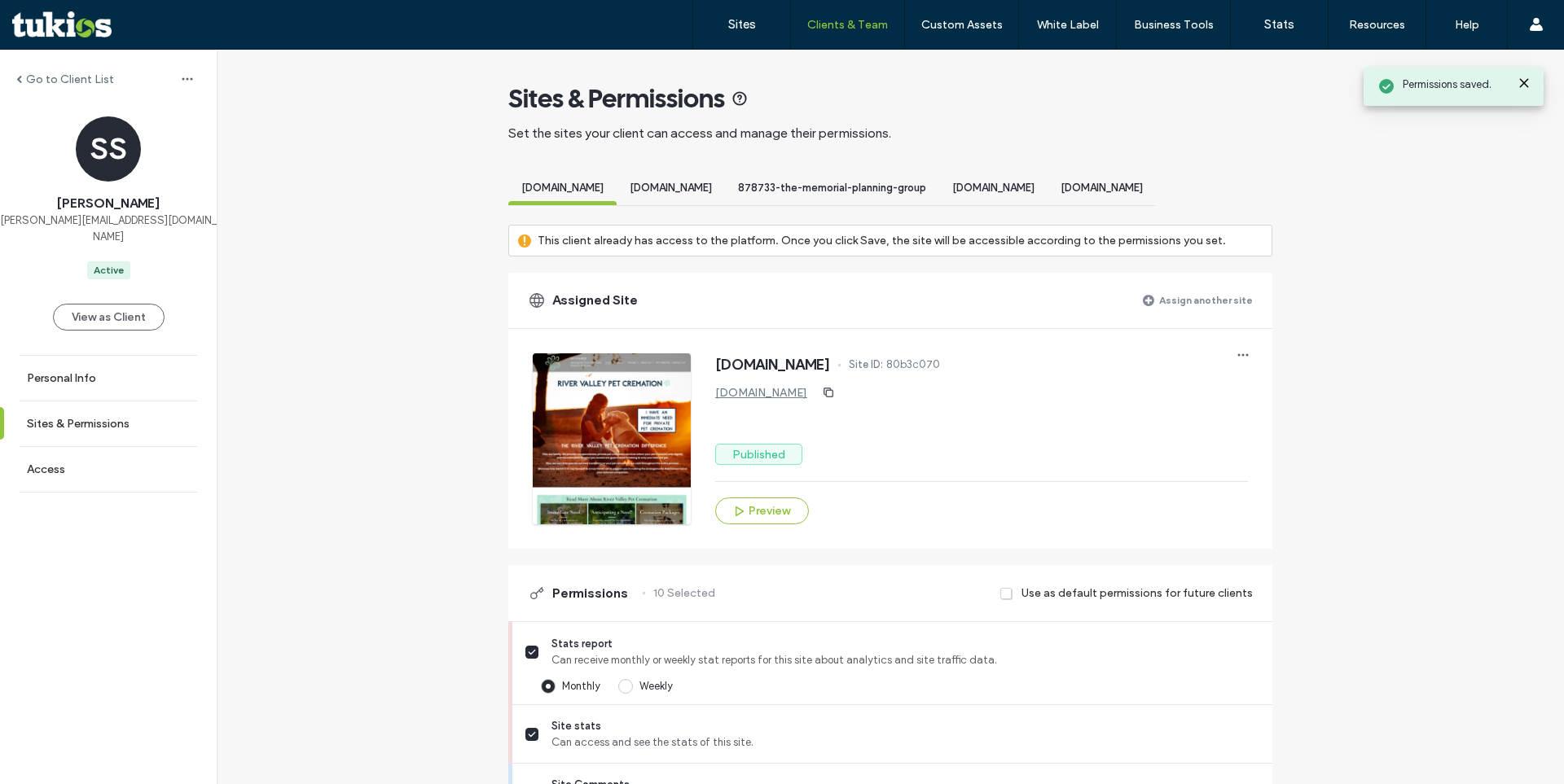
click at [687, 183] on span "[DOMAIN_NAME]" at bounding box center [670, 187] width 82 height 13
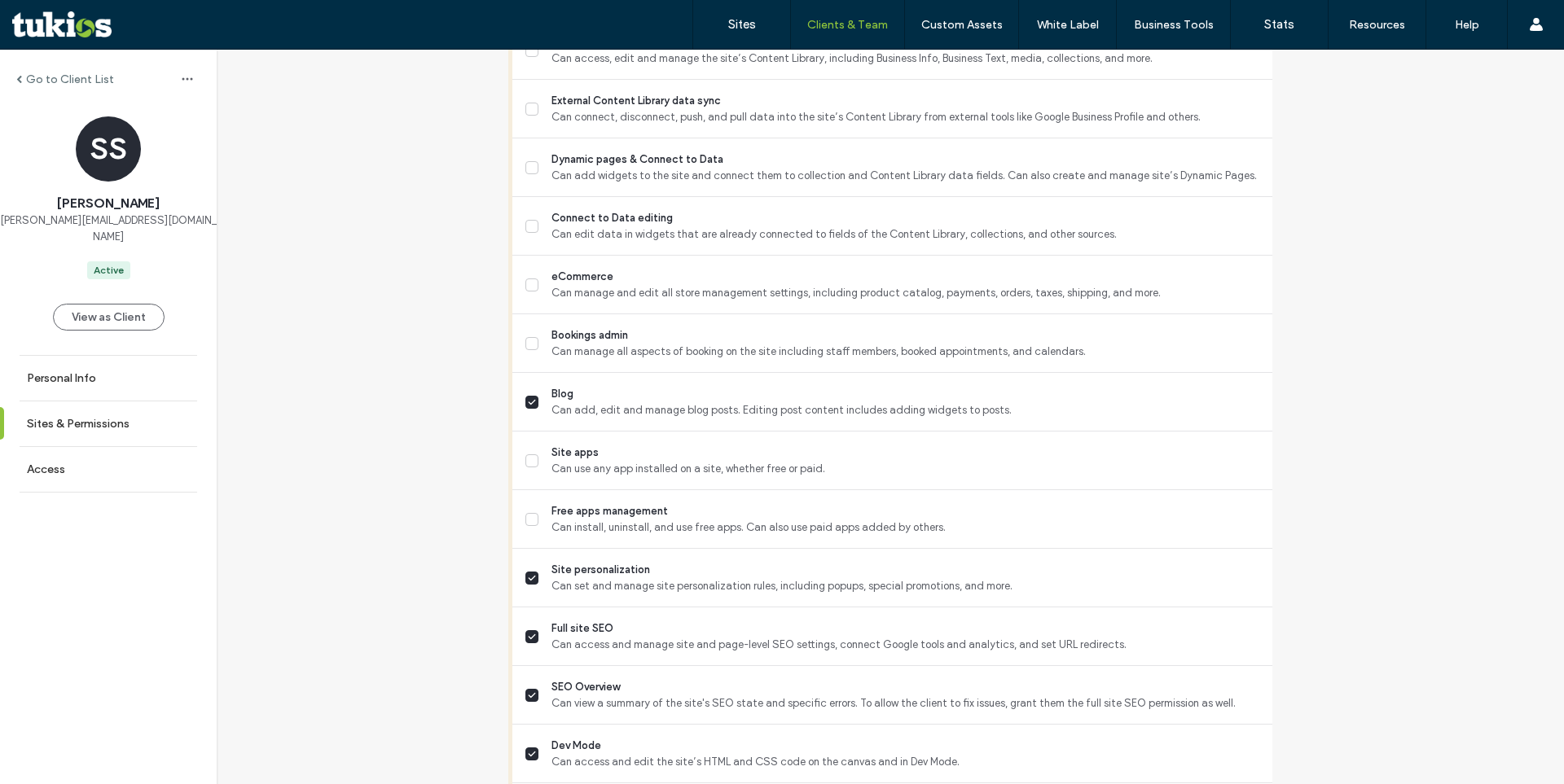
scroll to position [1403, 0]
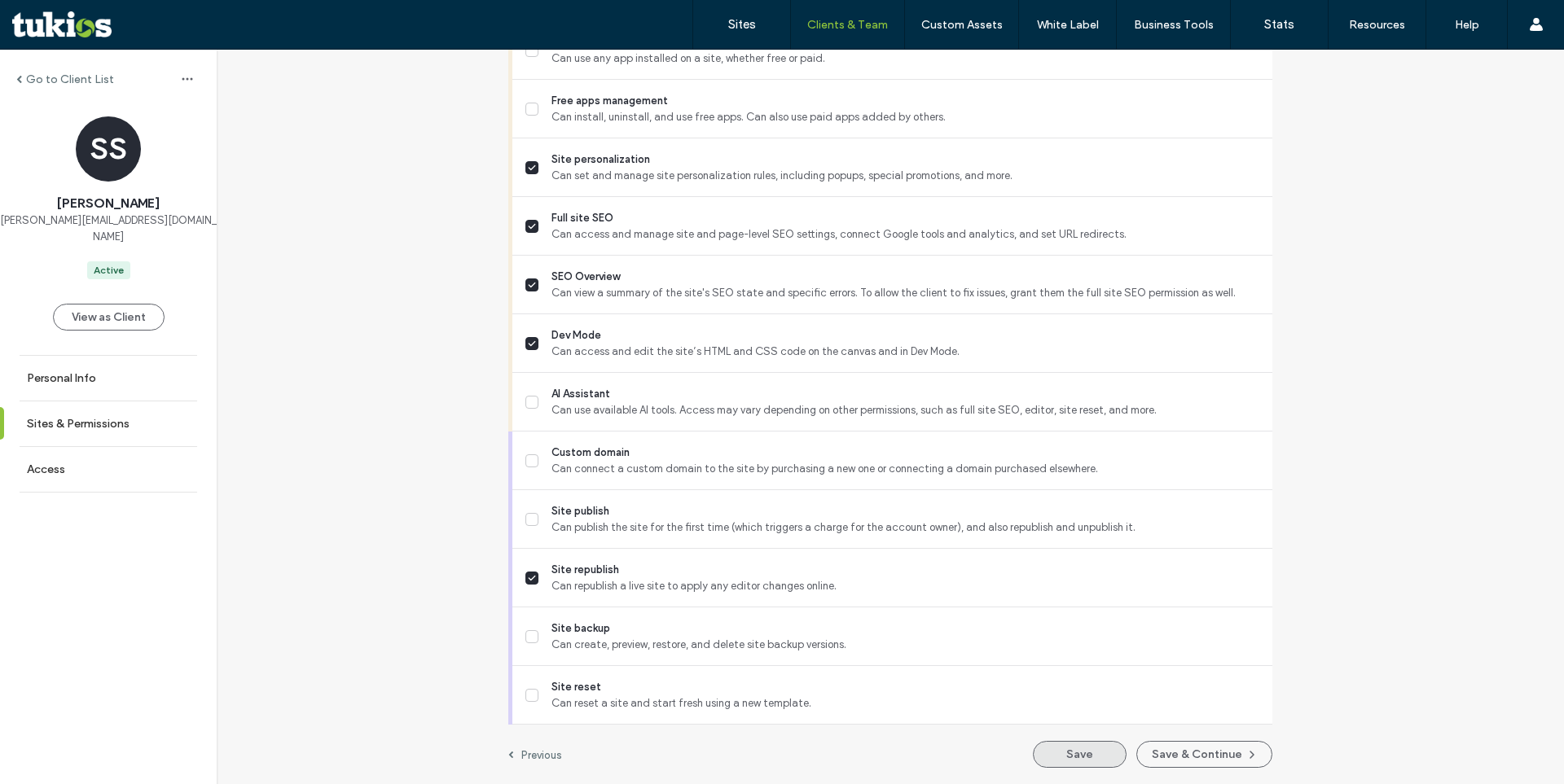
click at [1077, 751] on button "Save" at bounding box center [1080, 755] width 94 height 27
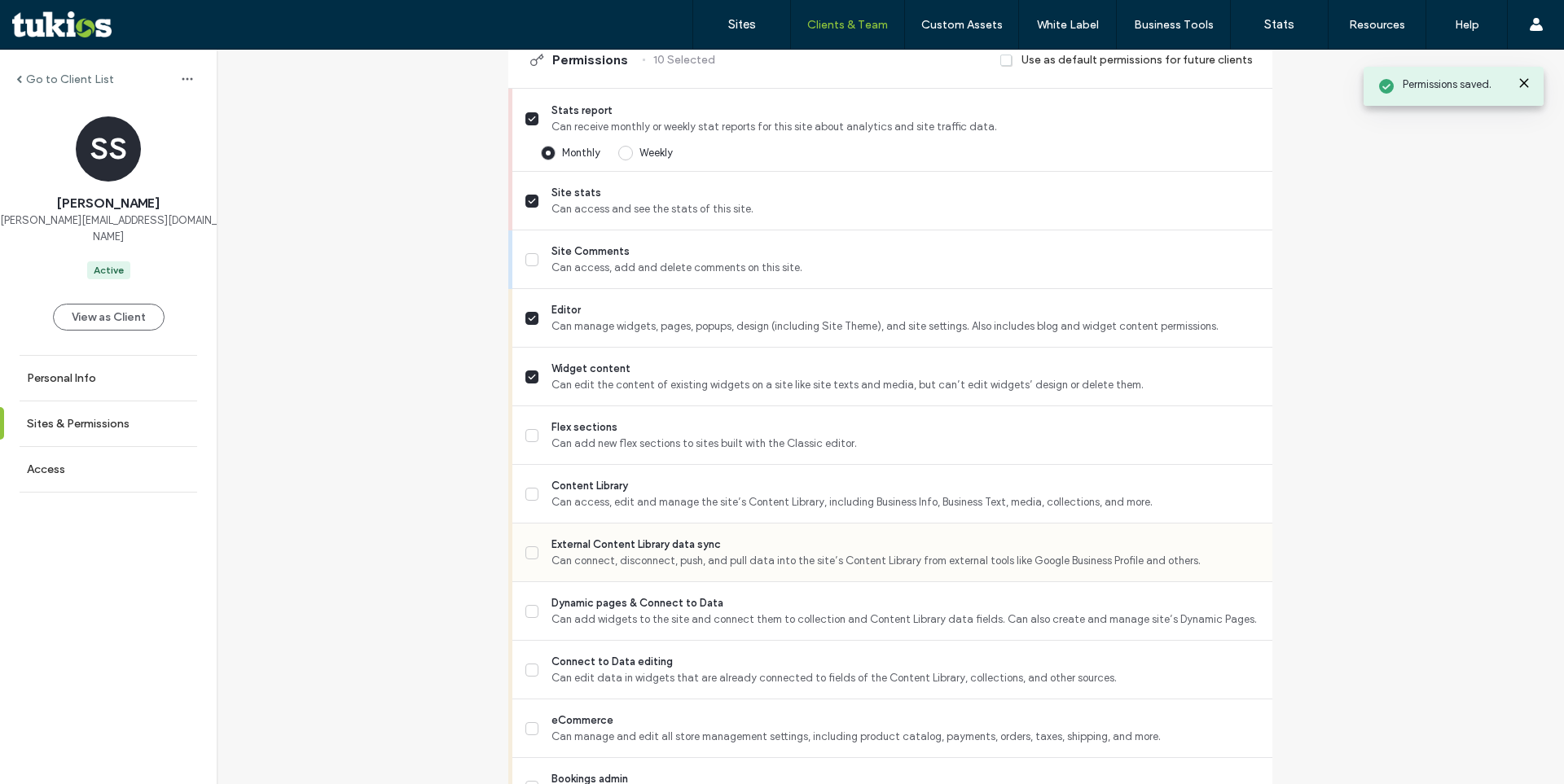
scroll to position [0, 0]
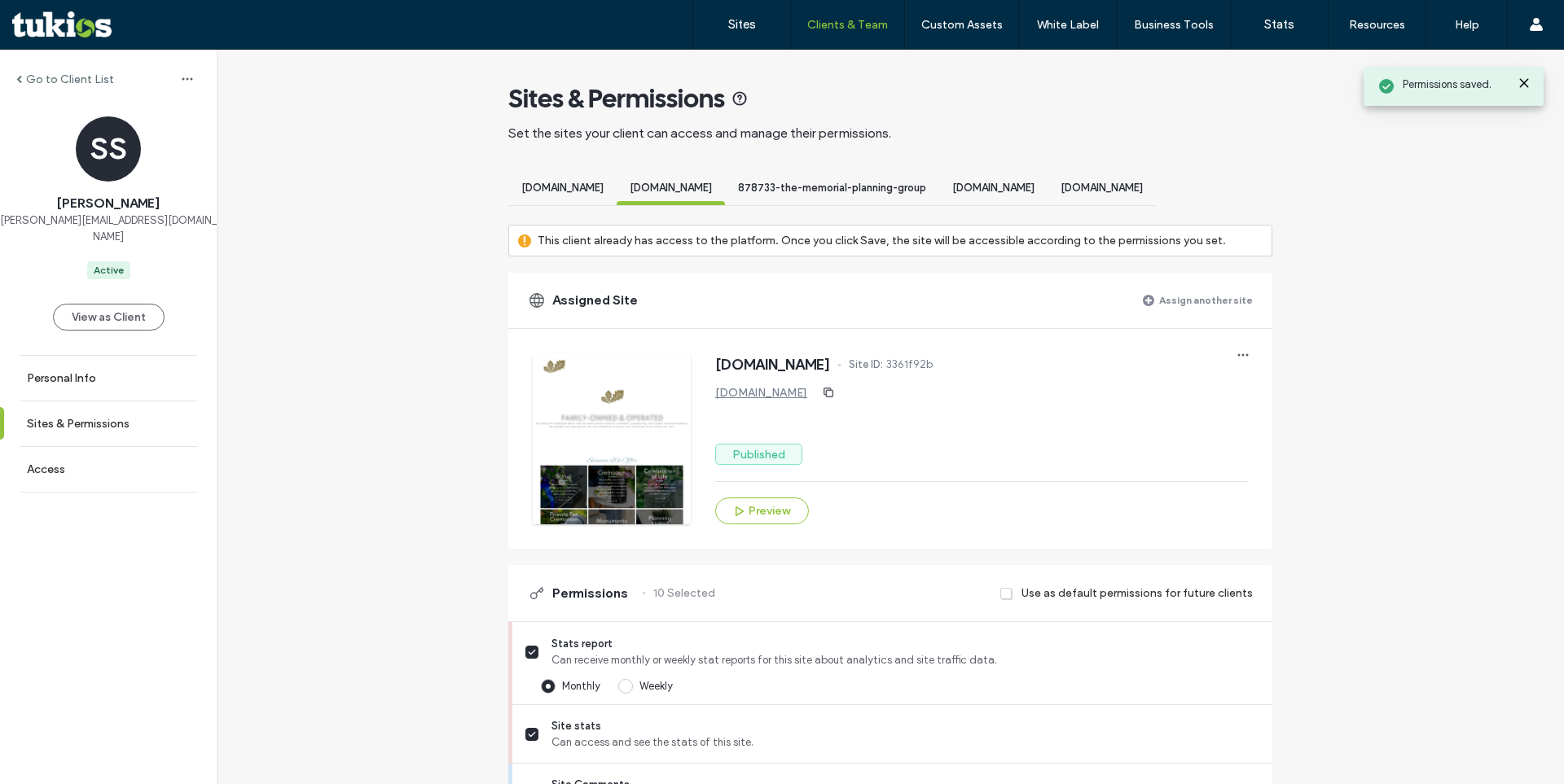
click at [909, 188] on span "878733-the-memorial-planning-group" at bounding box center [832, 187] width 188 height 13
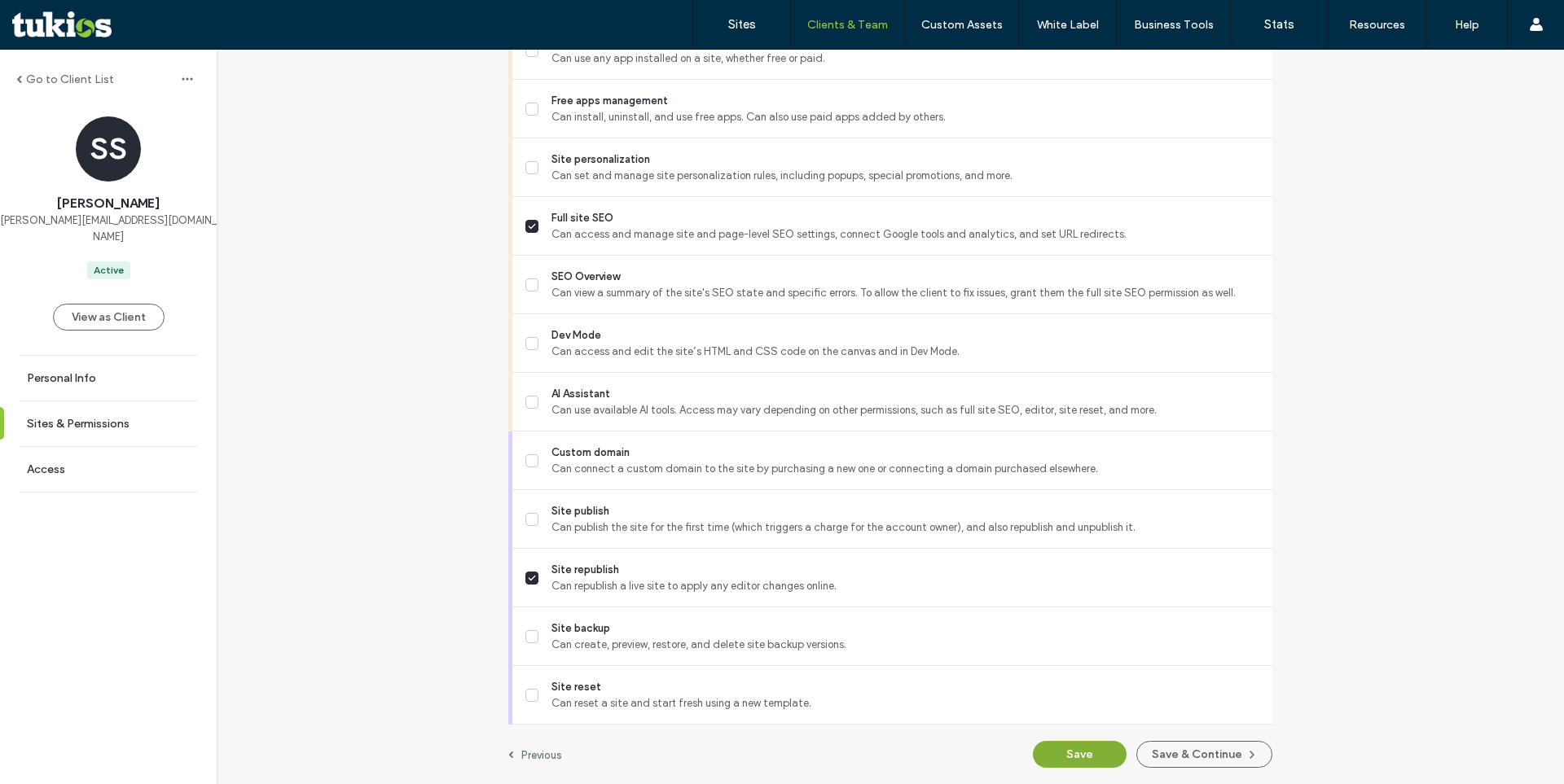
click at [1064, 760] on button "Save" at bounding box center [1080, 755] width 94 height 27
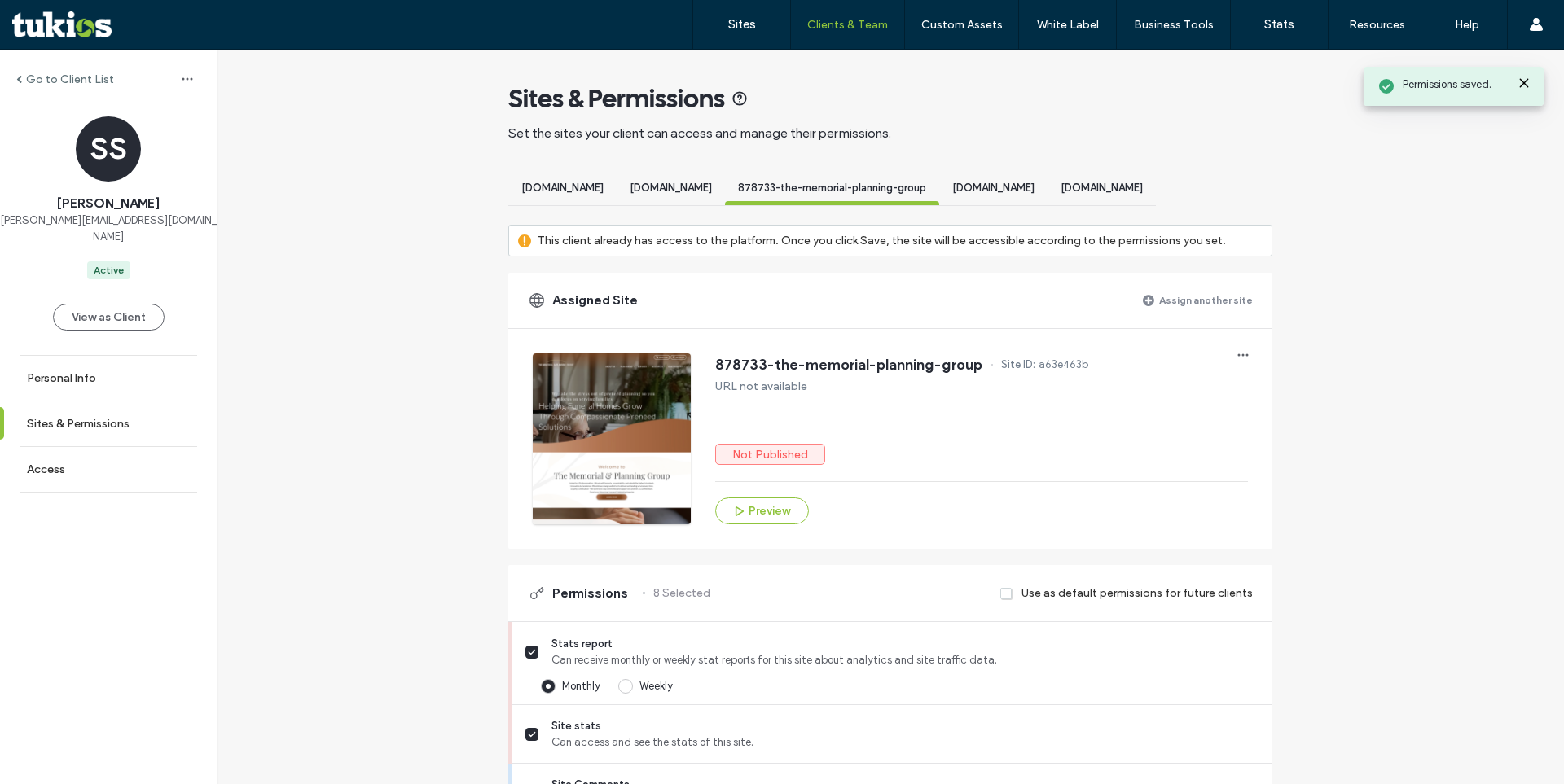
click at [1035, 191] on span "[DOMAIN_NAME]" at bounding box center [993, 187] width 82 height 13
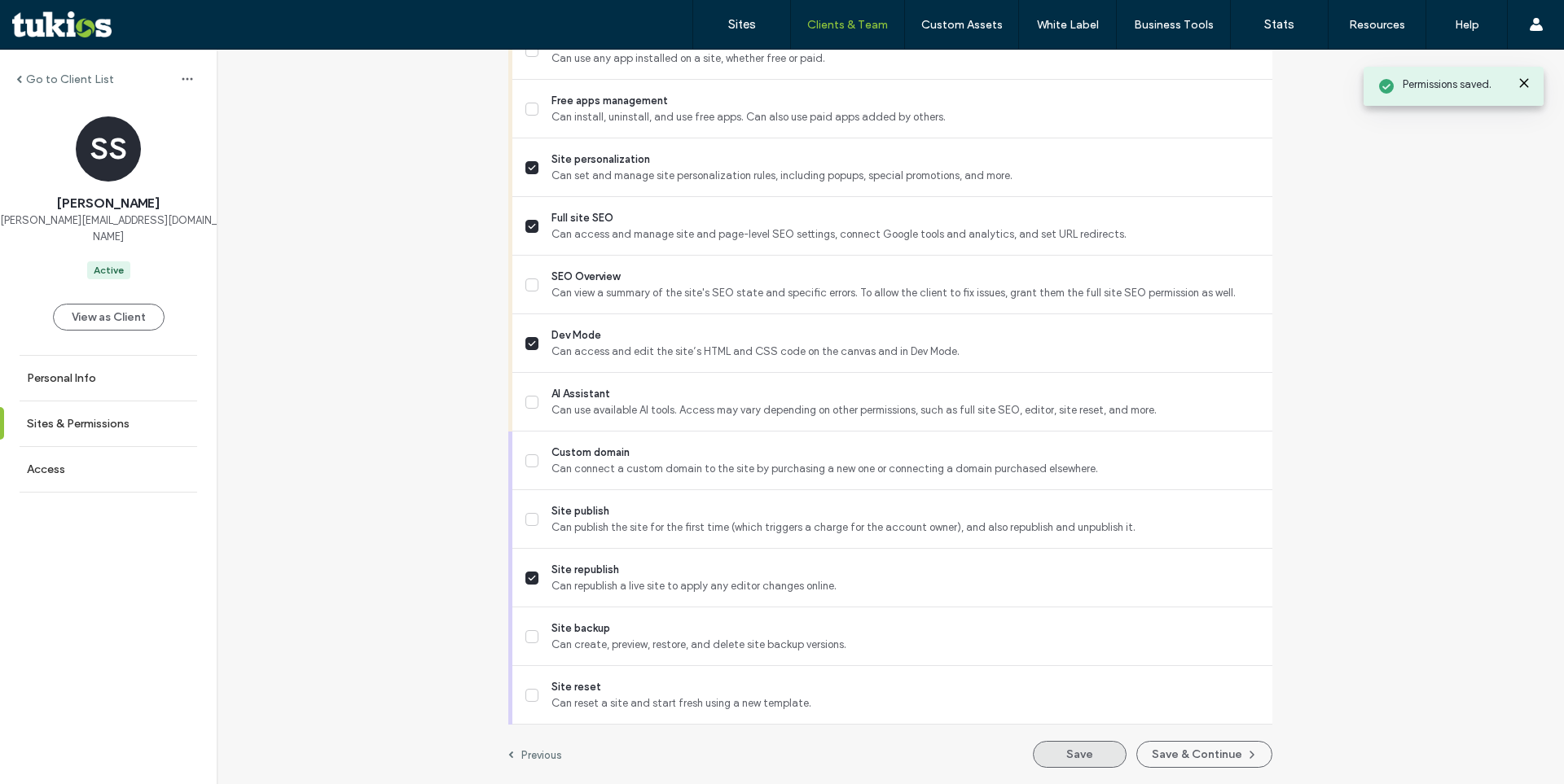
click at [1053, 760] on button "Save" at bounding box center [1080, 755] width 94 height 27
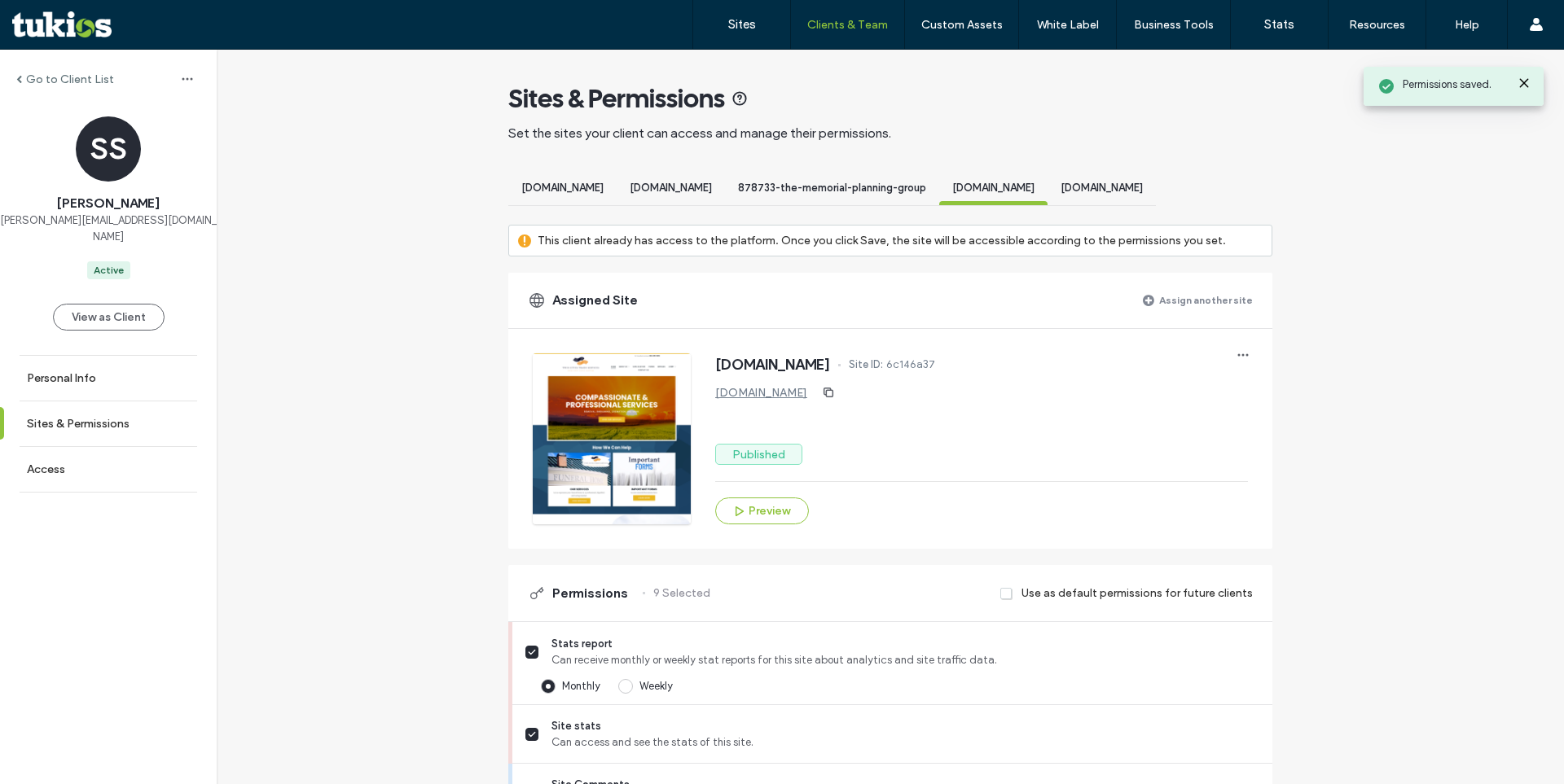
click at [1143, 186] on span "[DOMAIN_NAME]" at bounding box center [1102, 187] width 82 height 13
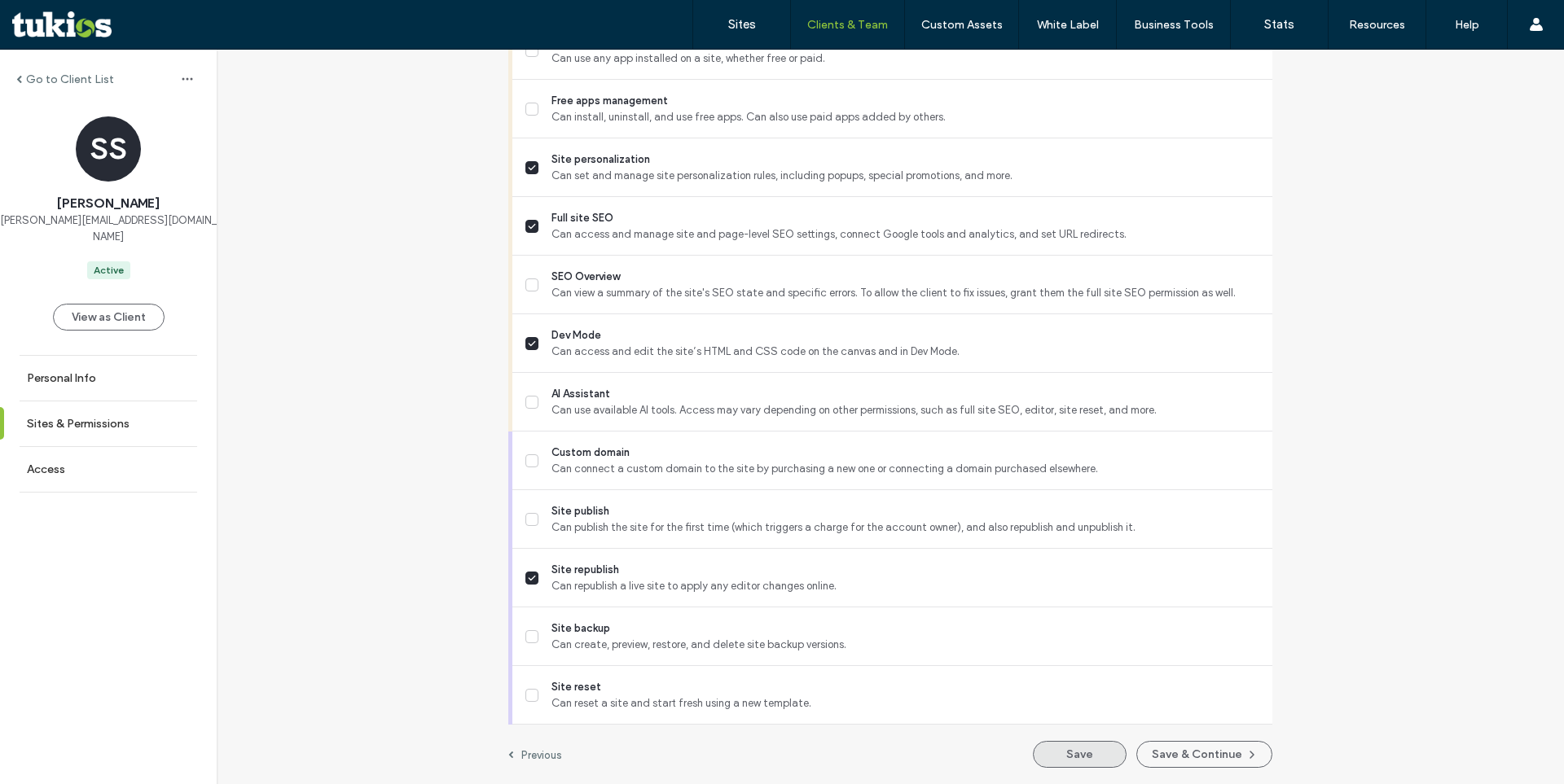
click at [1071, 749] on button "Save" at bounding box center [1080, 755] width 94 height 27
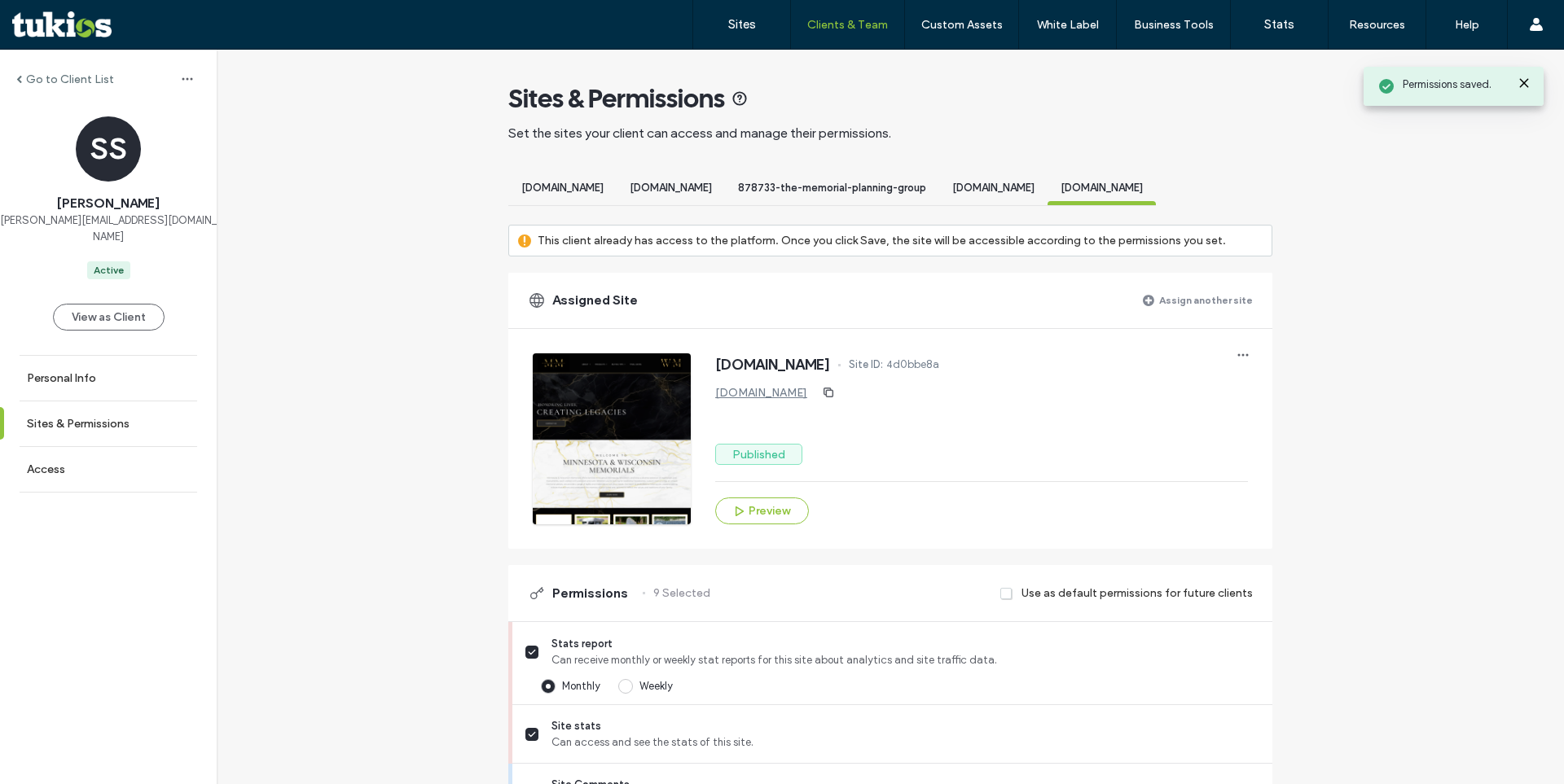
click at [109, 303] on button "View as Client" at bounding box center [109, 317] width 112 height 27
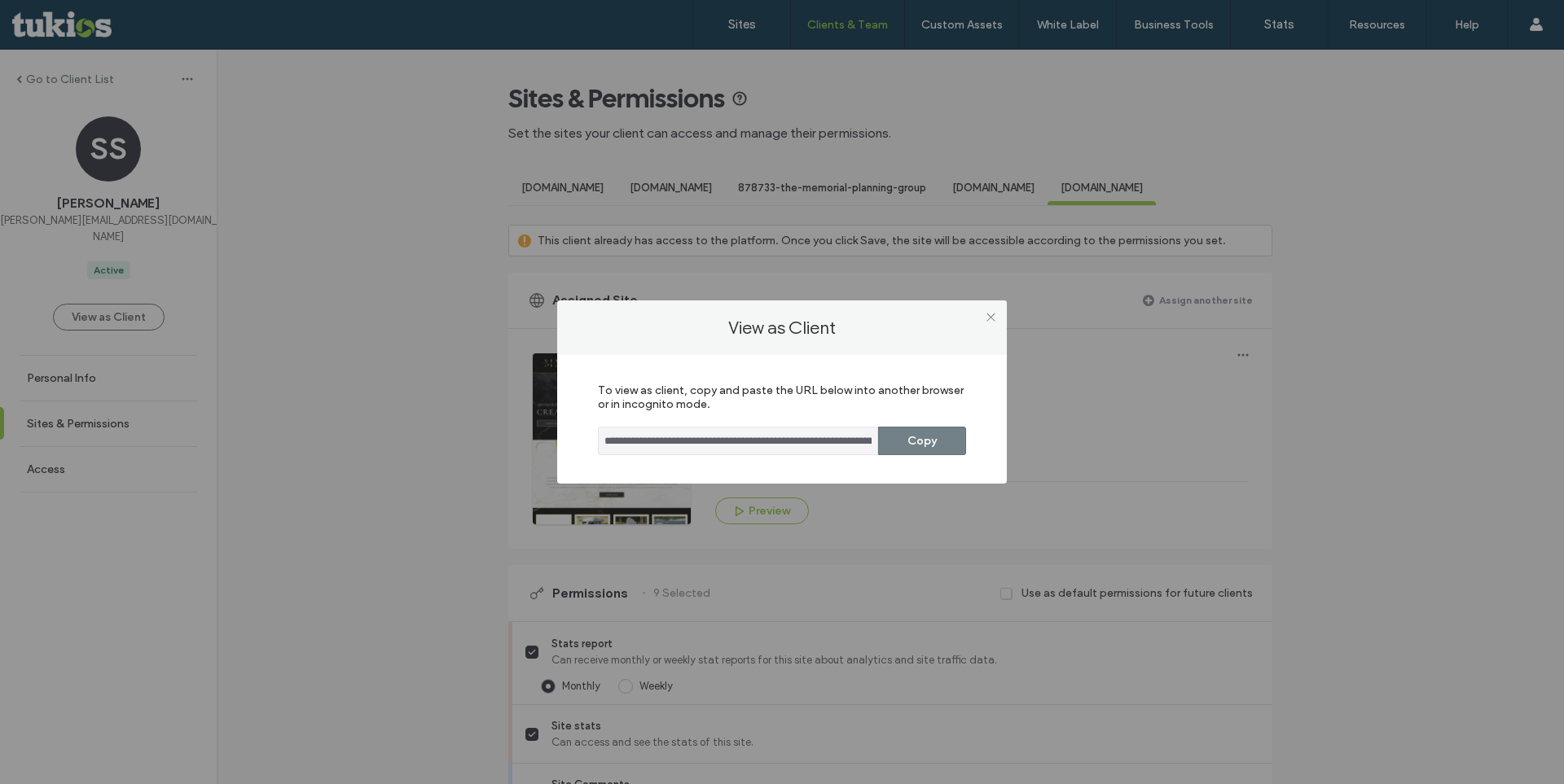
click at [937, 451] on button "Copy" at bounding box center [922, 441] width 88 height 28
click at [995, 320] on icon at bounding box center [991, 317] width 13 height 13
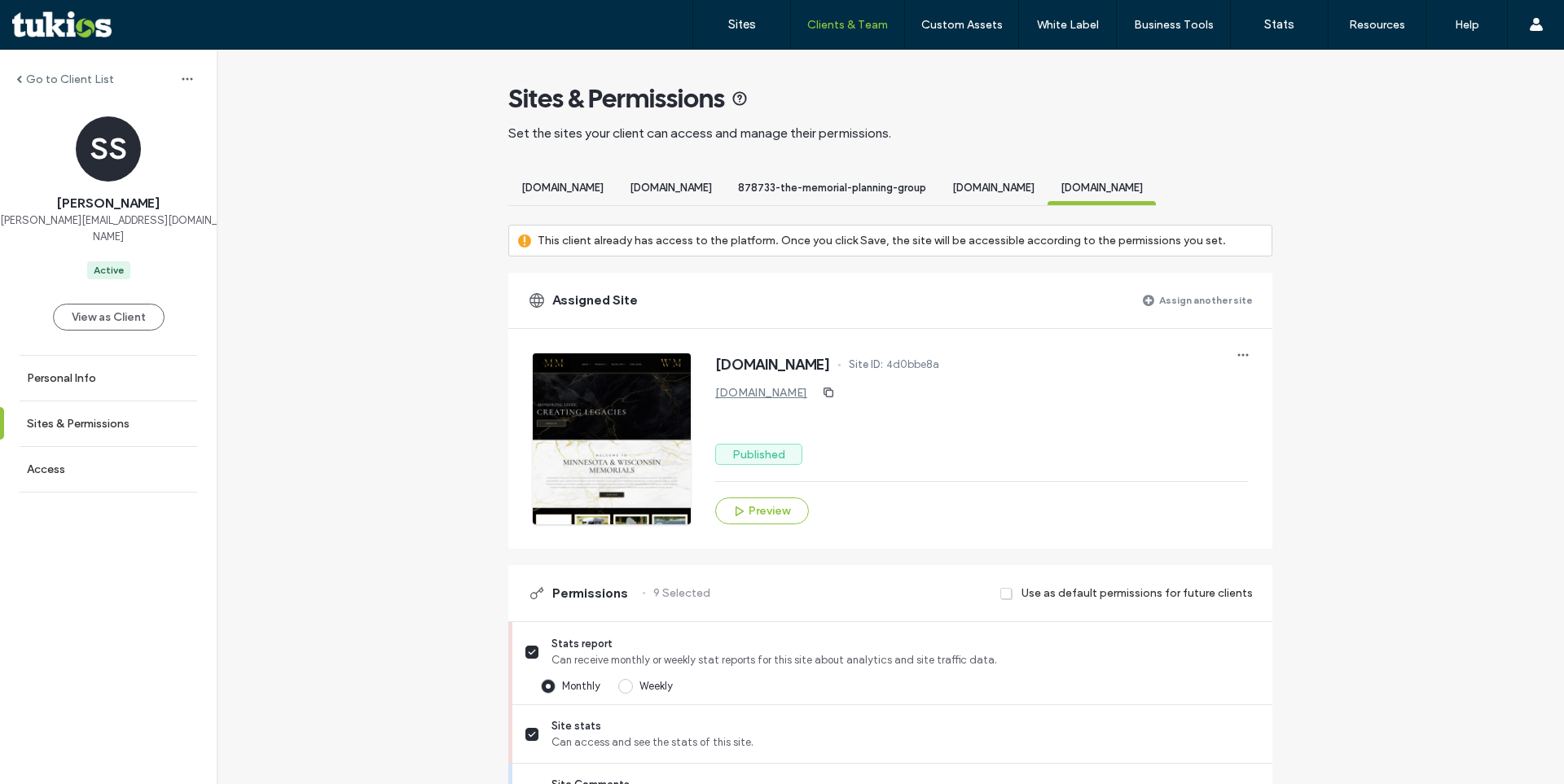
click at [581, 196] on div "[DOMAIN_NAME]" at bounding box center [563, 191] width 109 height 30
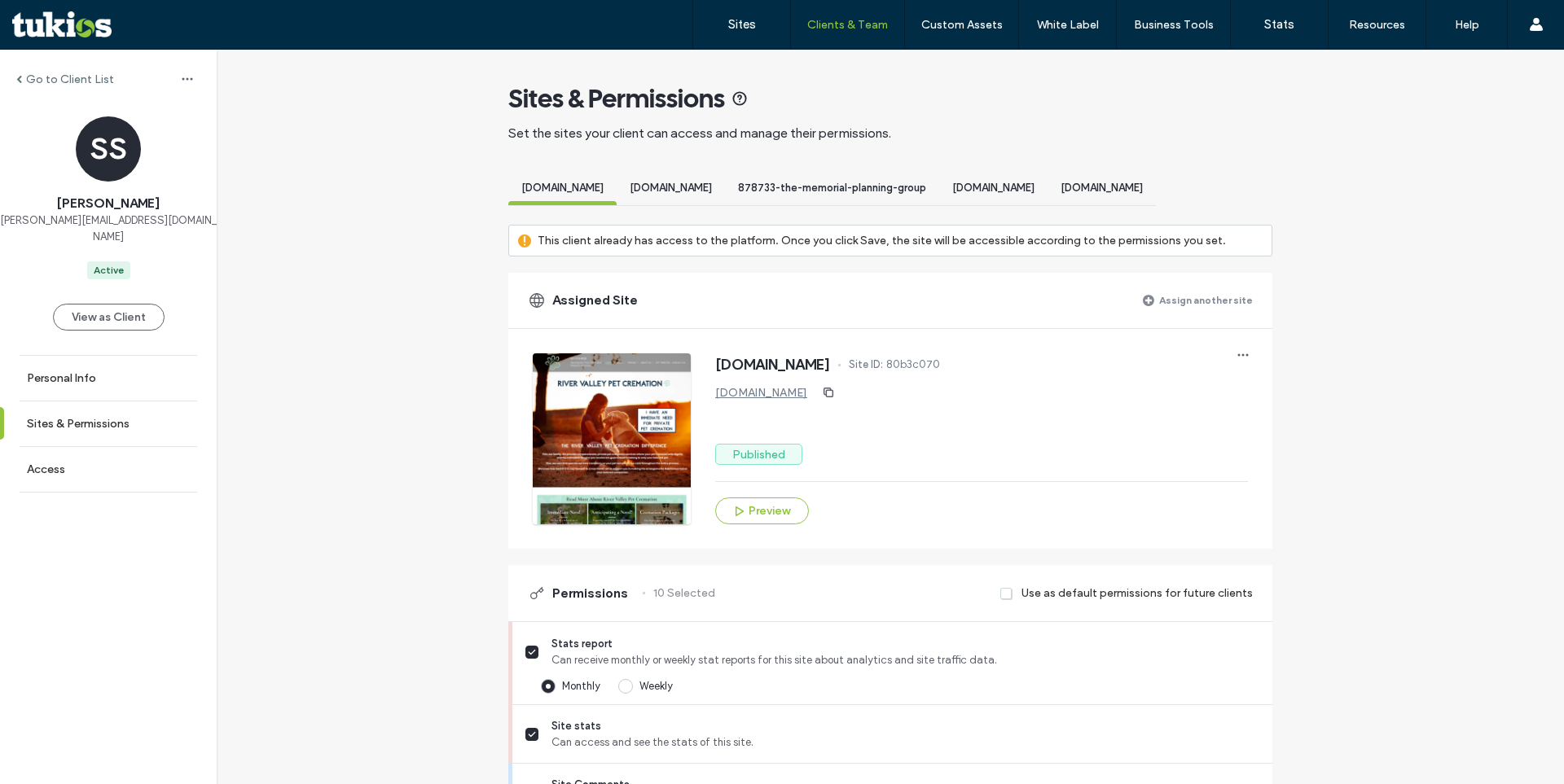
click at [725, 196] on div "[DOMAIN_NAME]" at bounding box center [671, 191] width 109 height 30
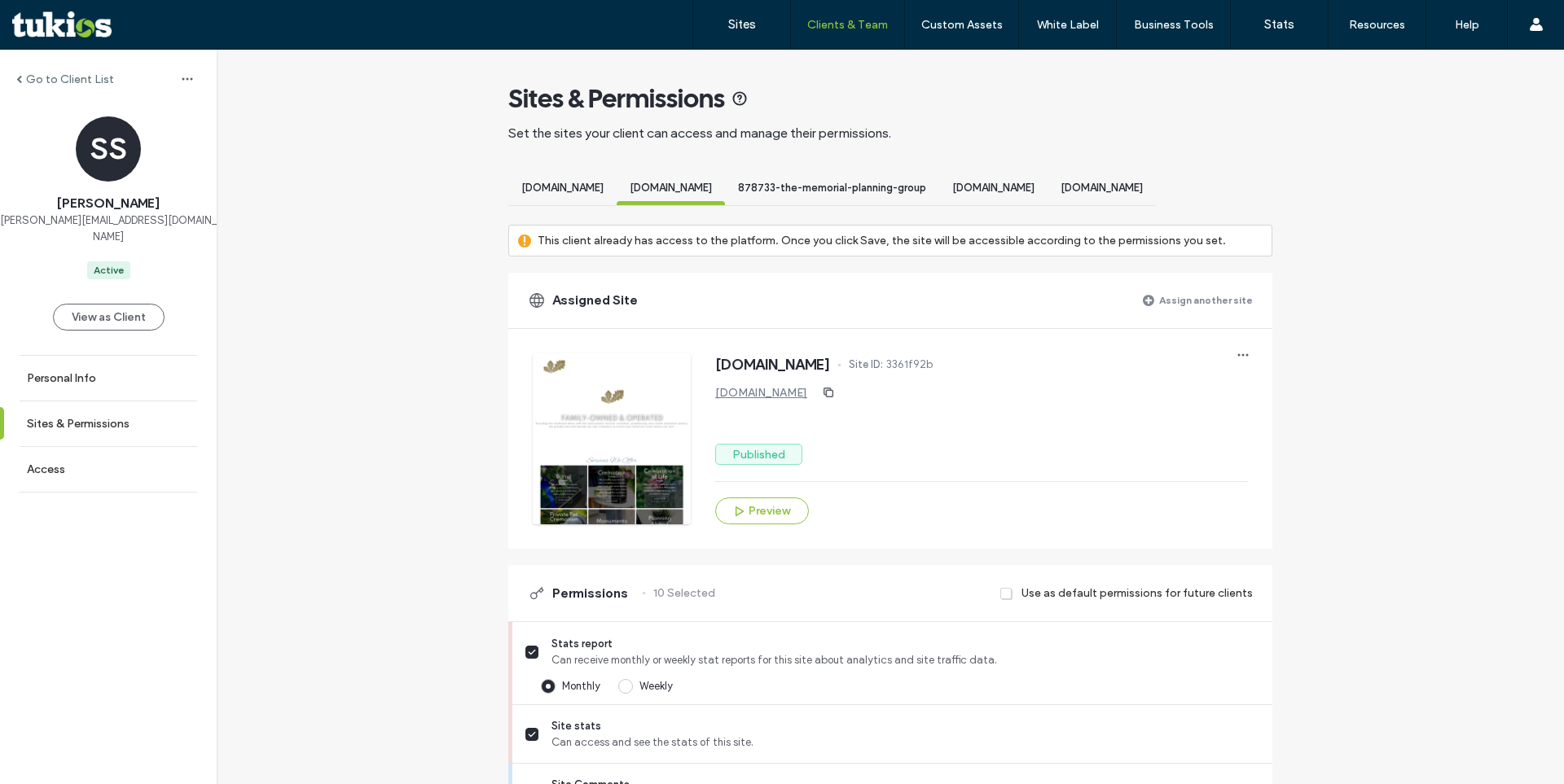
drag, startPoint x: 926, startPoint y: 184, endPoint x: 1114, endPoint y: 187, distance: 188.0
click at [926, 185] on span "878733-the-memorial-planning-group" at bounding box center [832, 187] width 188 height 13
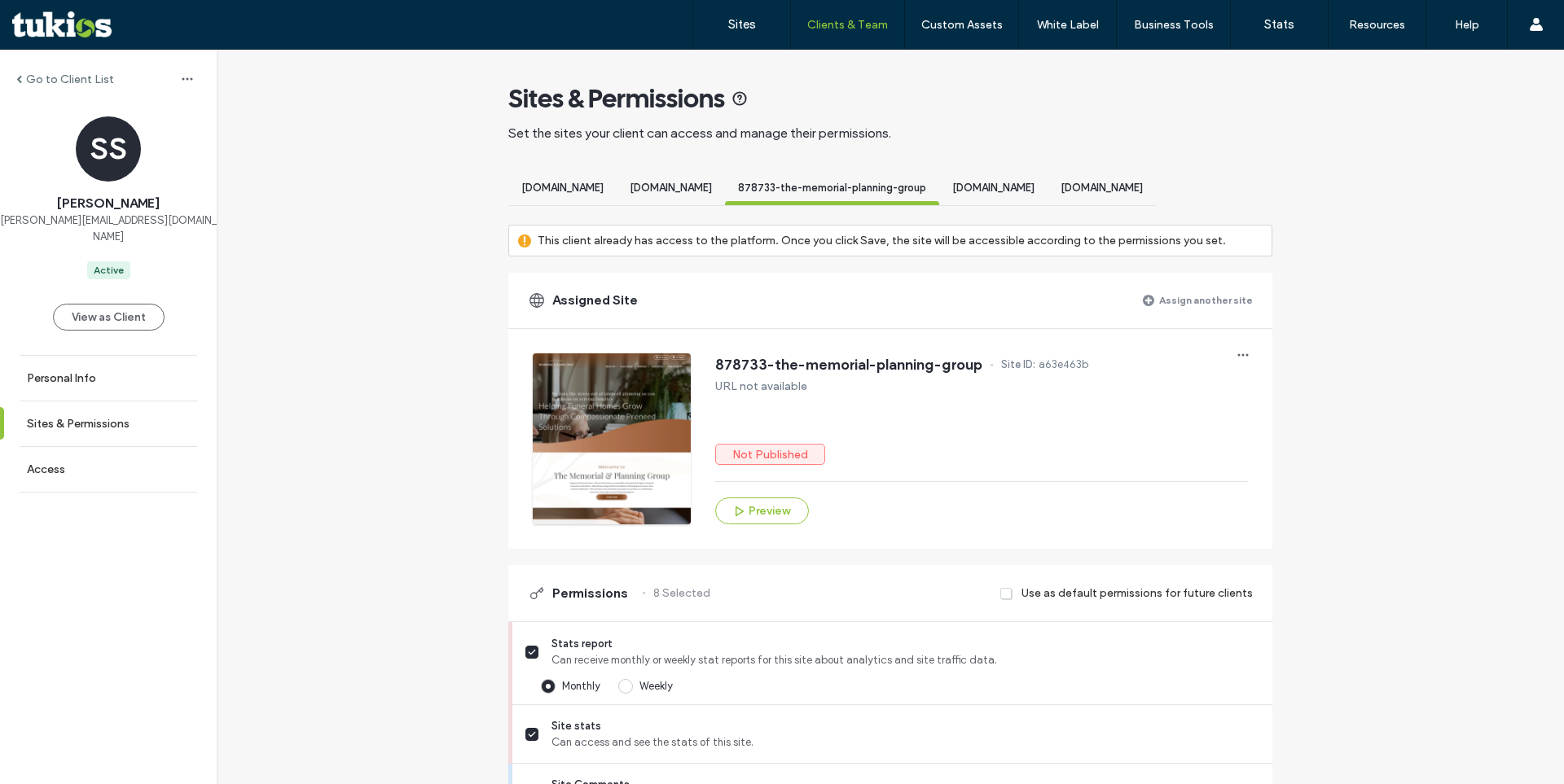
drag, startPoint x: 1123, startPoint y: 188, endPoint x: 1174, endPoint y: 190, distance: 51.0
click at [1035, 188] on span "[DOMAIN_NAME]" at bounding box center [993, 187] width 82 height 13
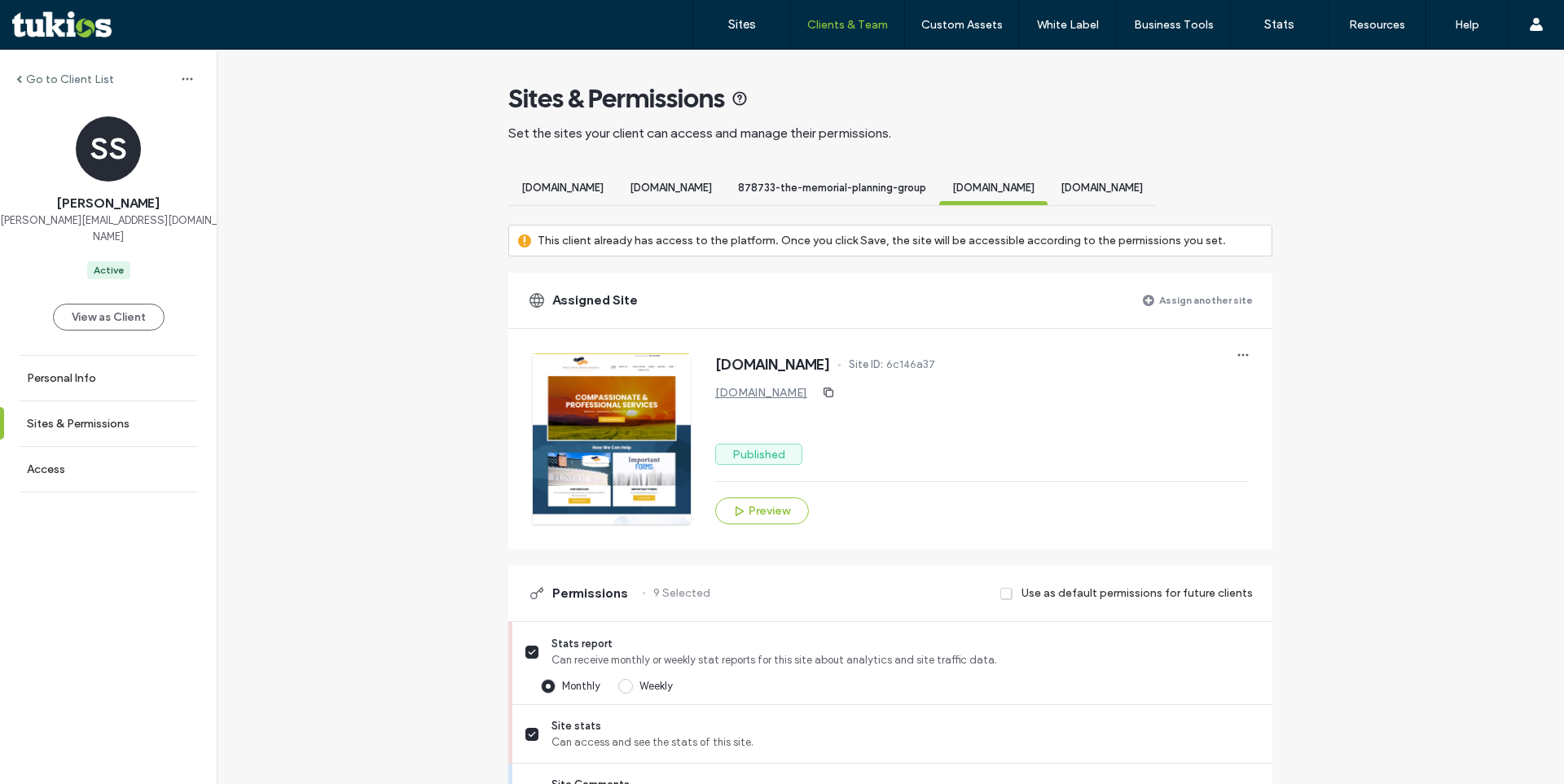
click at [1143, 187] on span "[DOMAIN_NAME]" at bounding box center [1102, 187] width 82 height 13
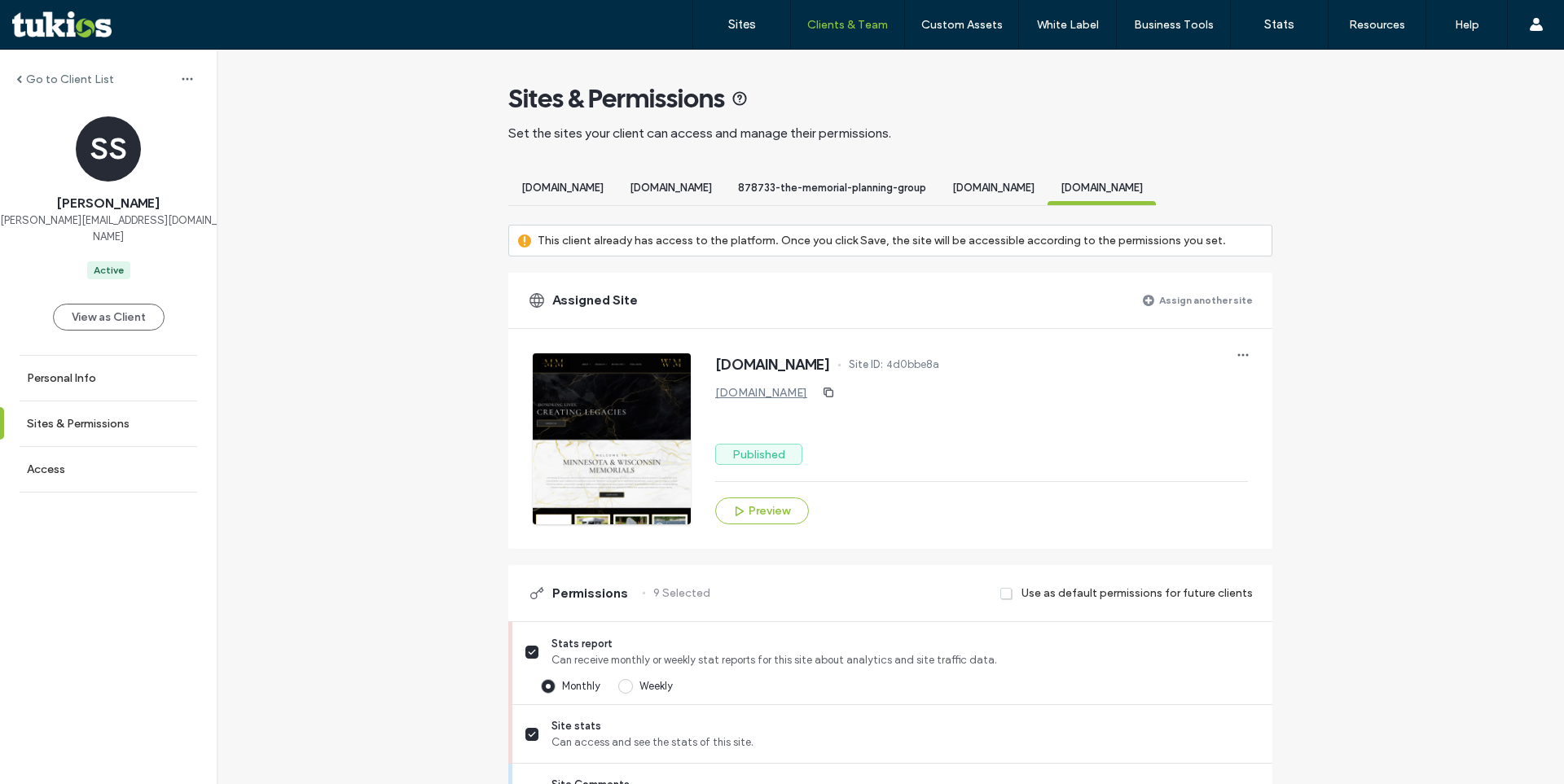
scroll to position [0, 85]
